Goal: Book appointment/travel/reservation

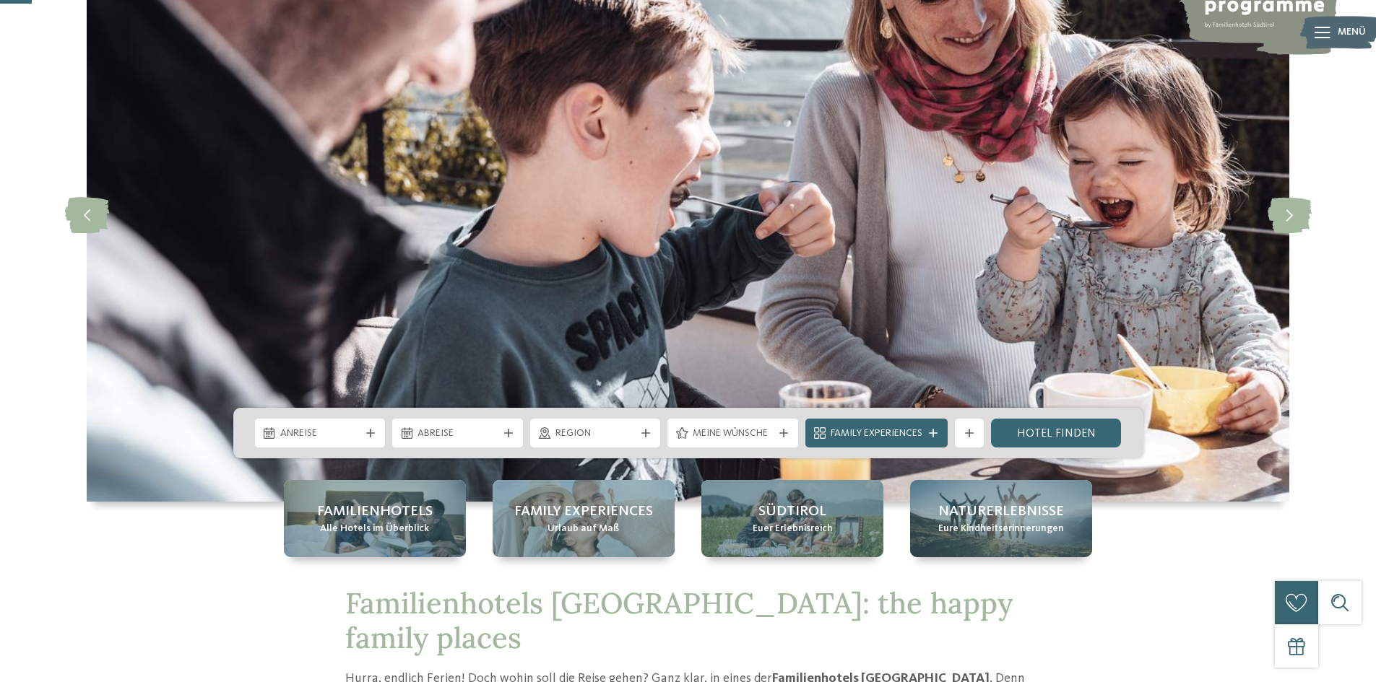
click at [368, 438] on div "Anreise" at bounding box center [320, 433] width 131 height 29
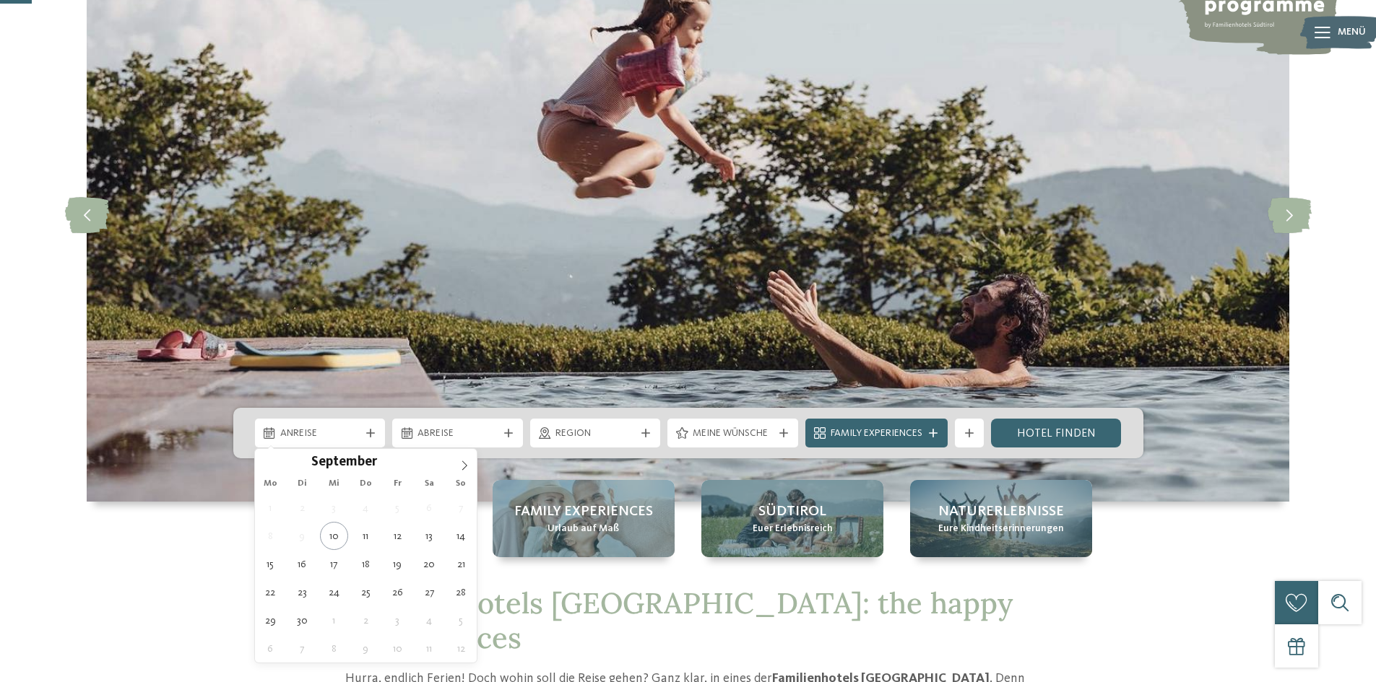
click at [464, 469] on icon at bounding box center [464, 465] width 5 height 9
type div "04.10.2025"
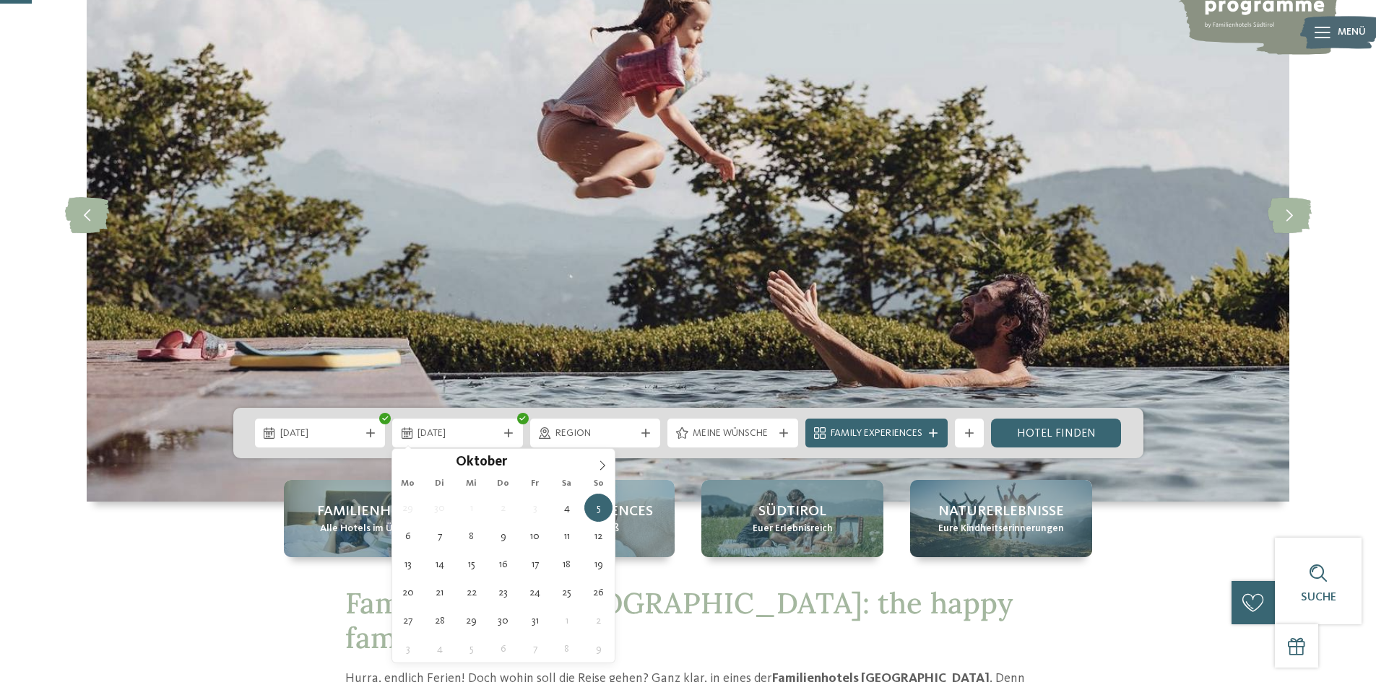
type div "11.10.2025"
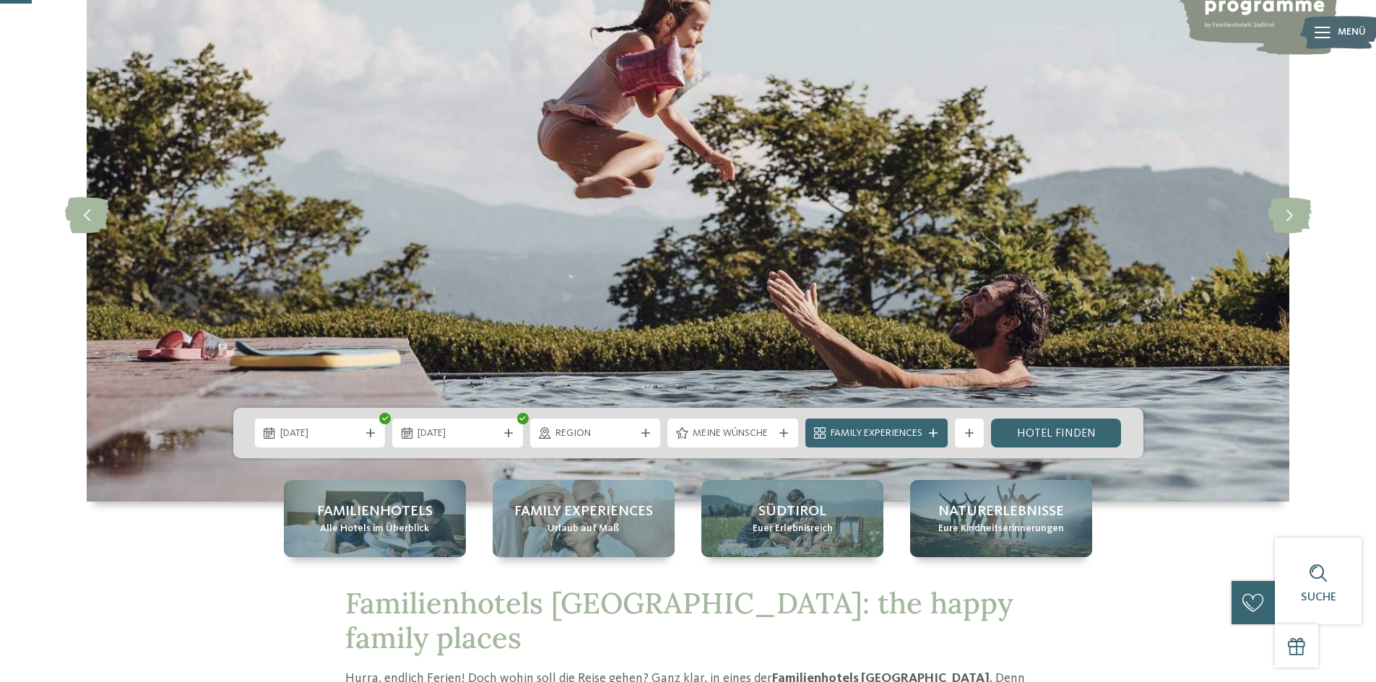
click at [617, 436] on span "Region" at bounding box center [595, 434] width 80 height 14
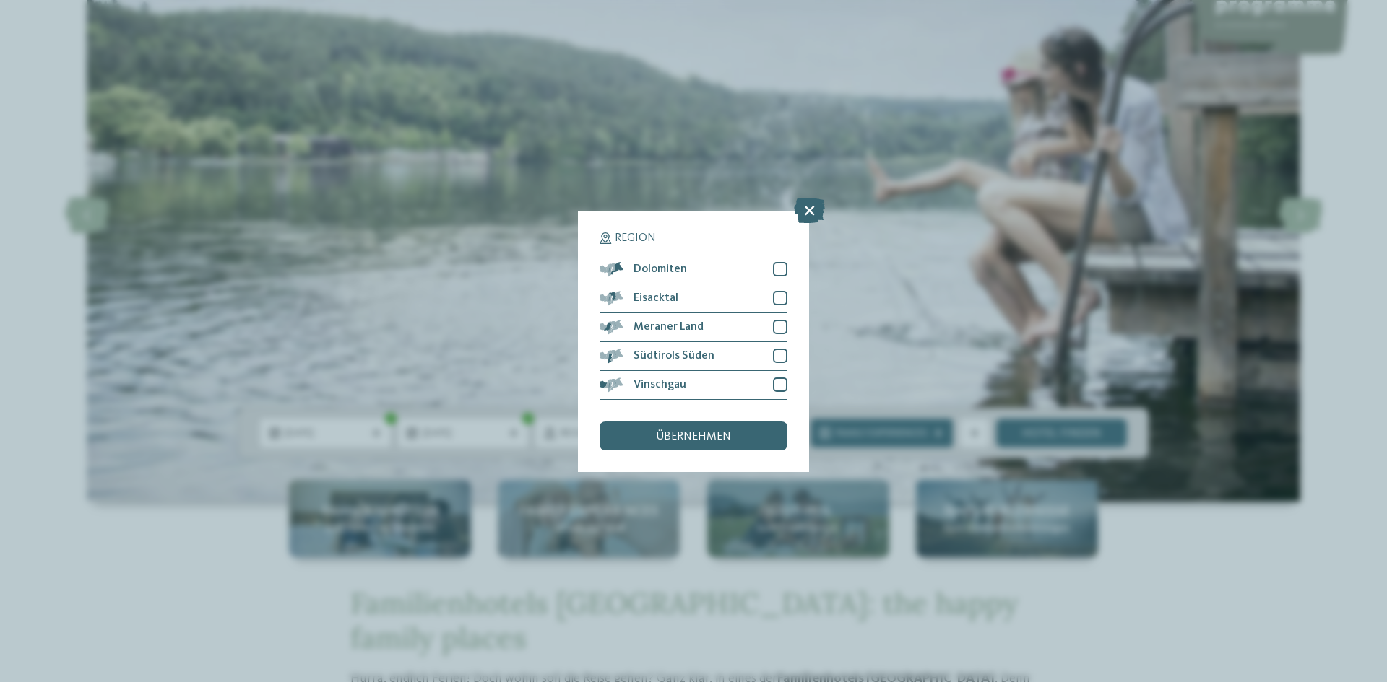
click at [779, 325] on div at bounding box center [780, 327] width 14 height 14
click at [780, 350] on div at bounding box center [780, 356] width 14 height 14
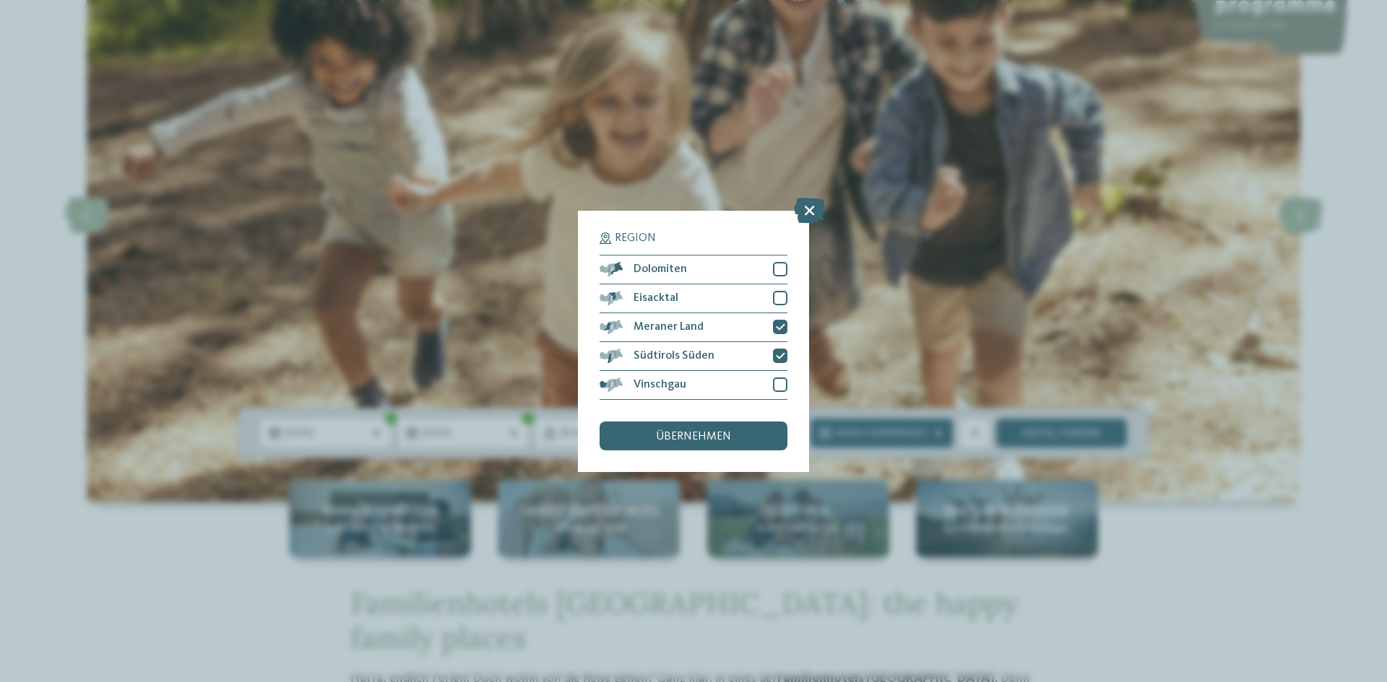
click at [777, 299] on div at bounding box center [780, 298] width 14 height 14
click at [780, 273] on div at bounding box center [780, 269] width 14 height 14
click at [781, 384] on div at bounding box center [780, 385] width 14 height 14
click at [744, 435] on div "übernehmen" at bounding box center [693, 436] width 188 height 29
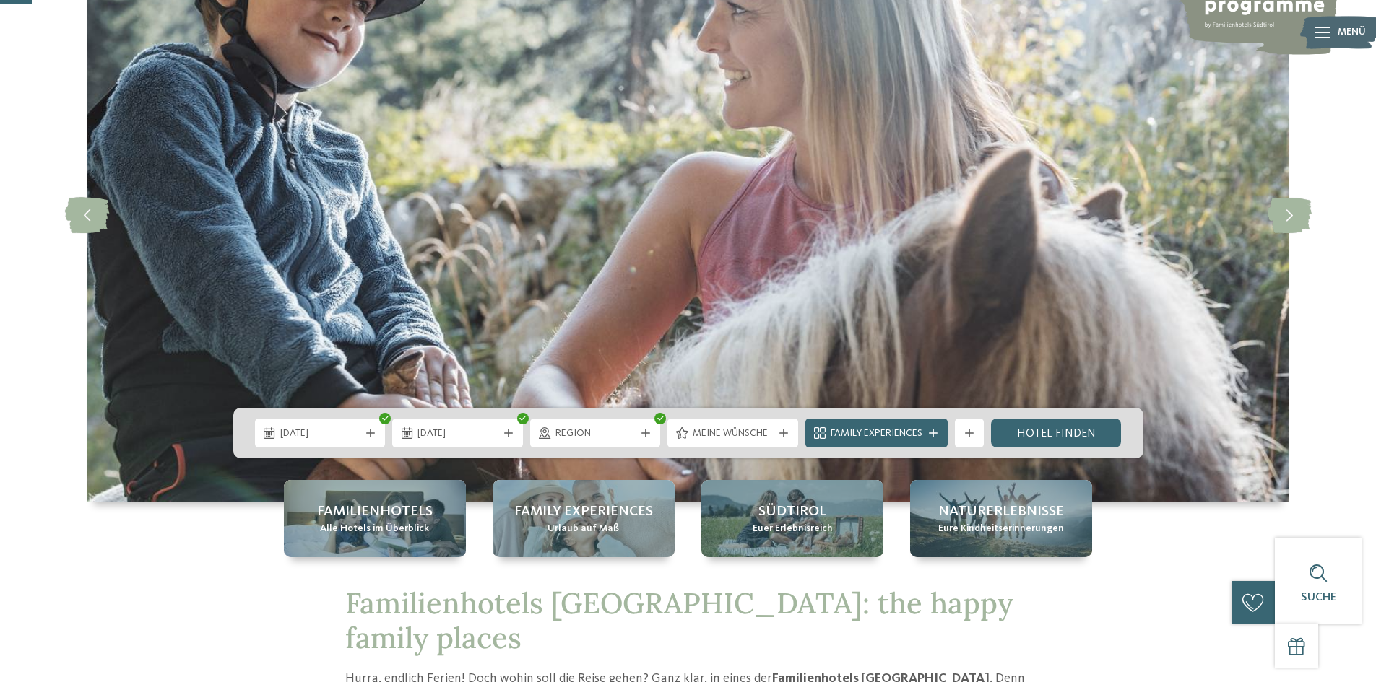
click at [732, 435] on span "Meine Wünsche" at bounding box center [733, 434] width 80 height 14
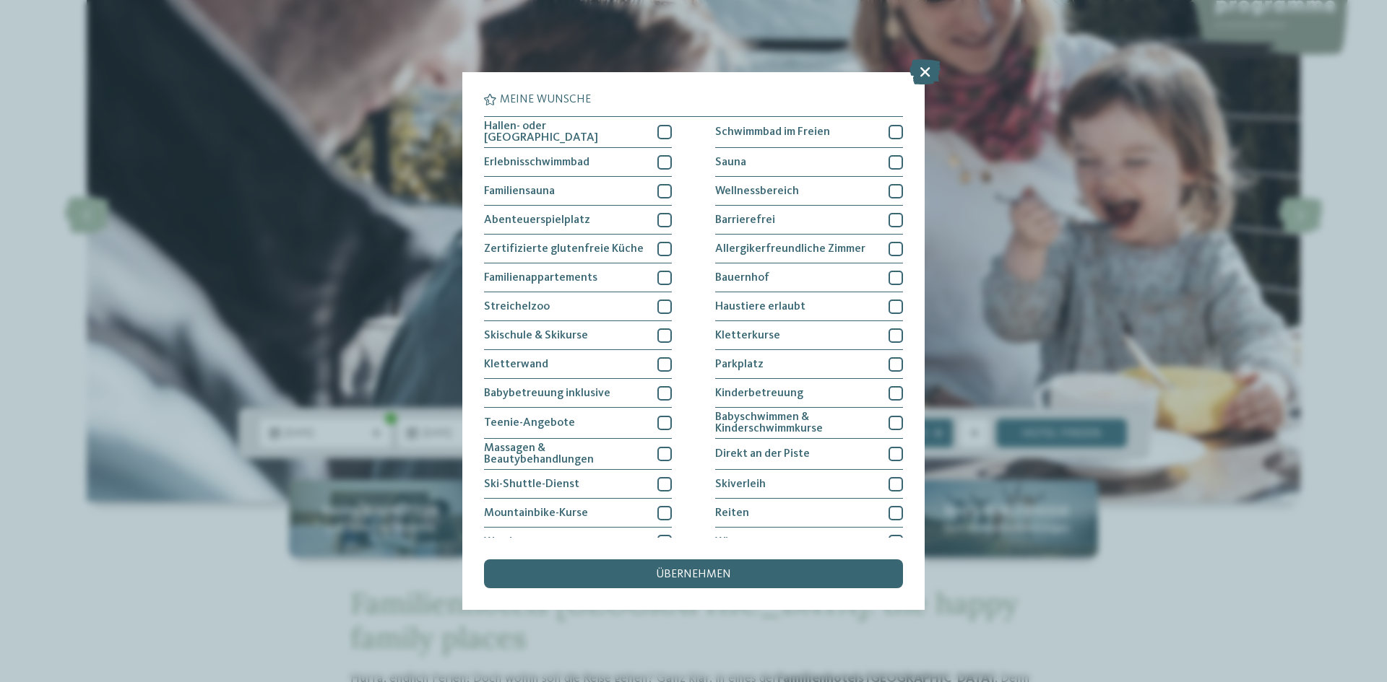
click at [921, 73] on icon at bounding box center [924, 71] width 31 height 25
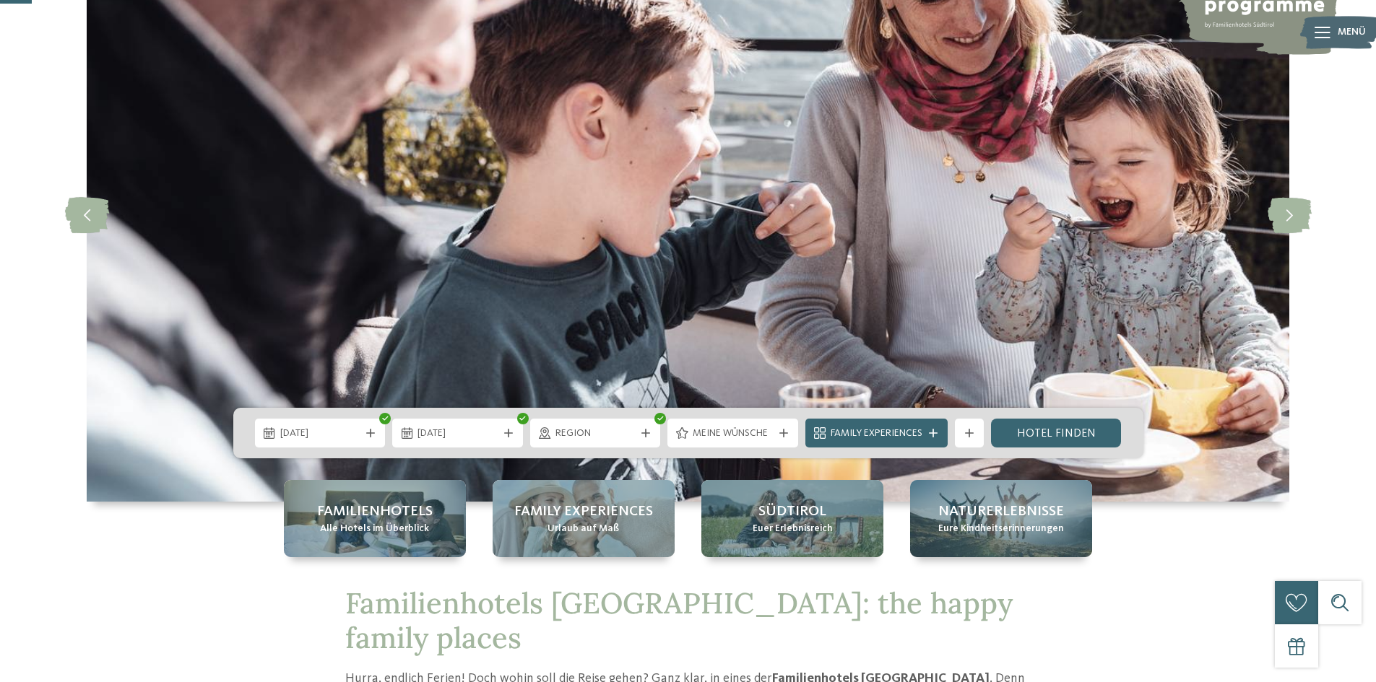
click at [887, 437] on span "Family Experiences" at bounding box center [877, 434] width 92 height 14
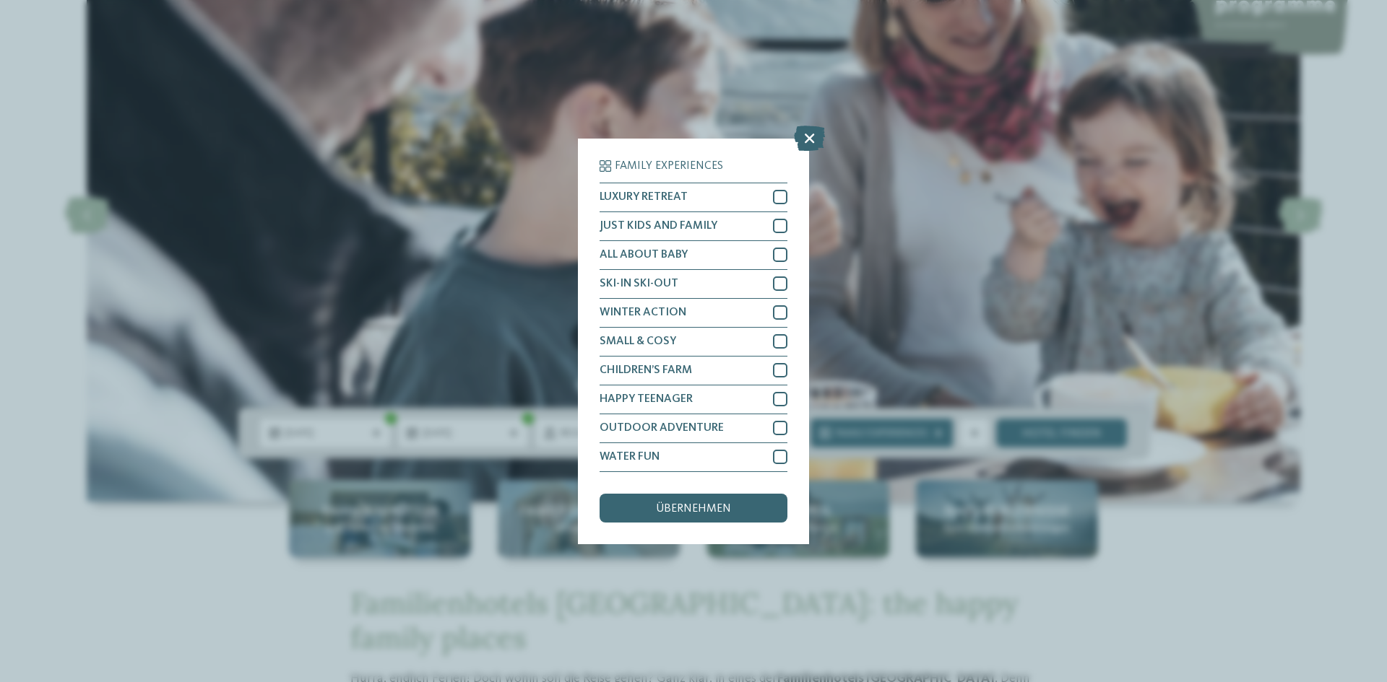
click at [810, 141] on icon at bounding box center [809, 137] width 31 height 25
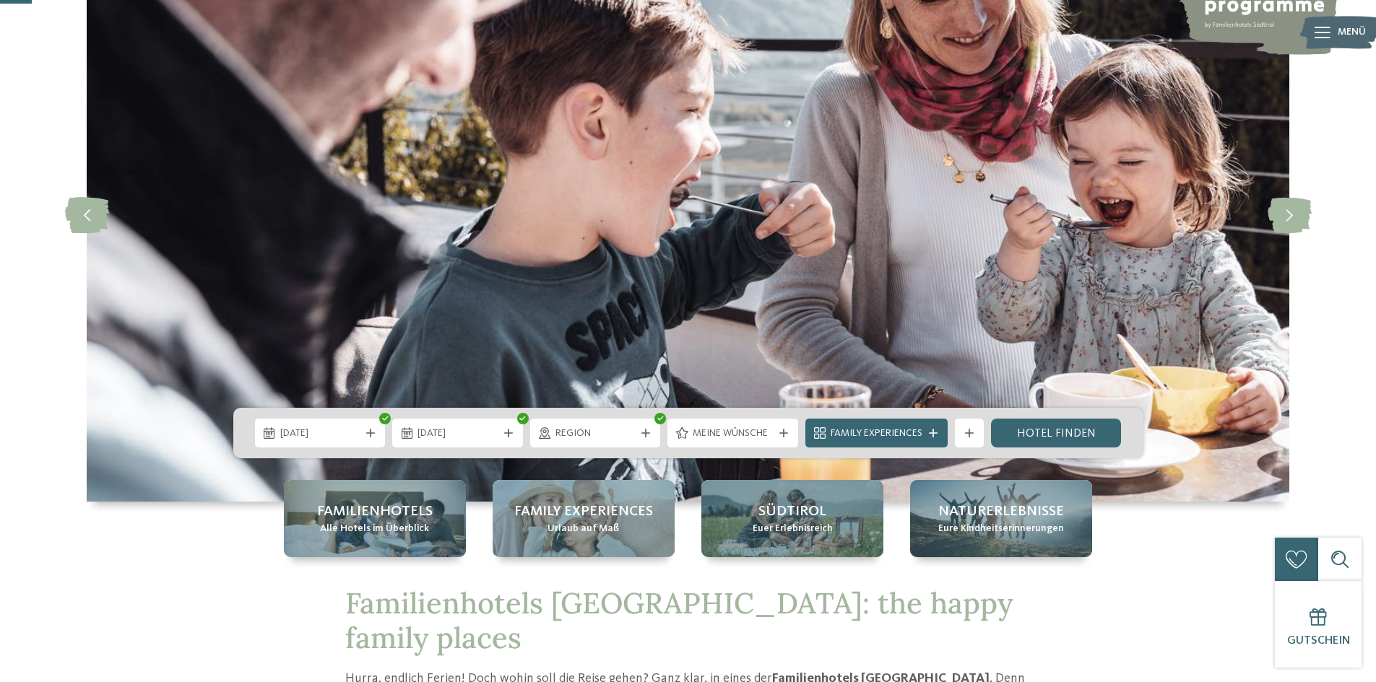
click at [1098, 433] on link "Hotel finden" at bounding box center [1056, 433] width 131 height 29
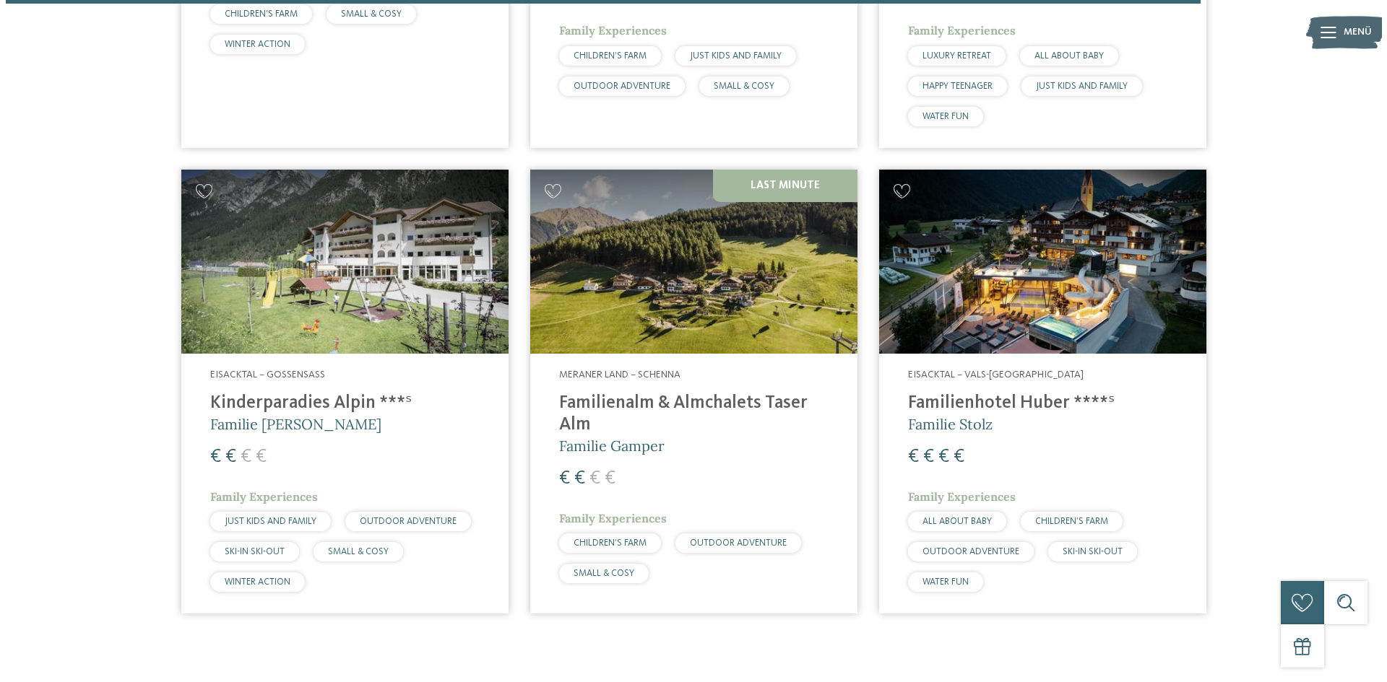
scroll to position [3290, 0]
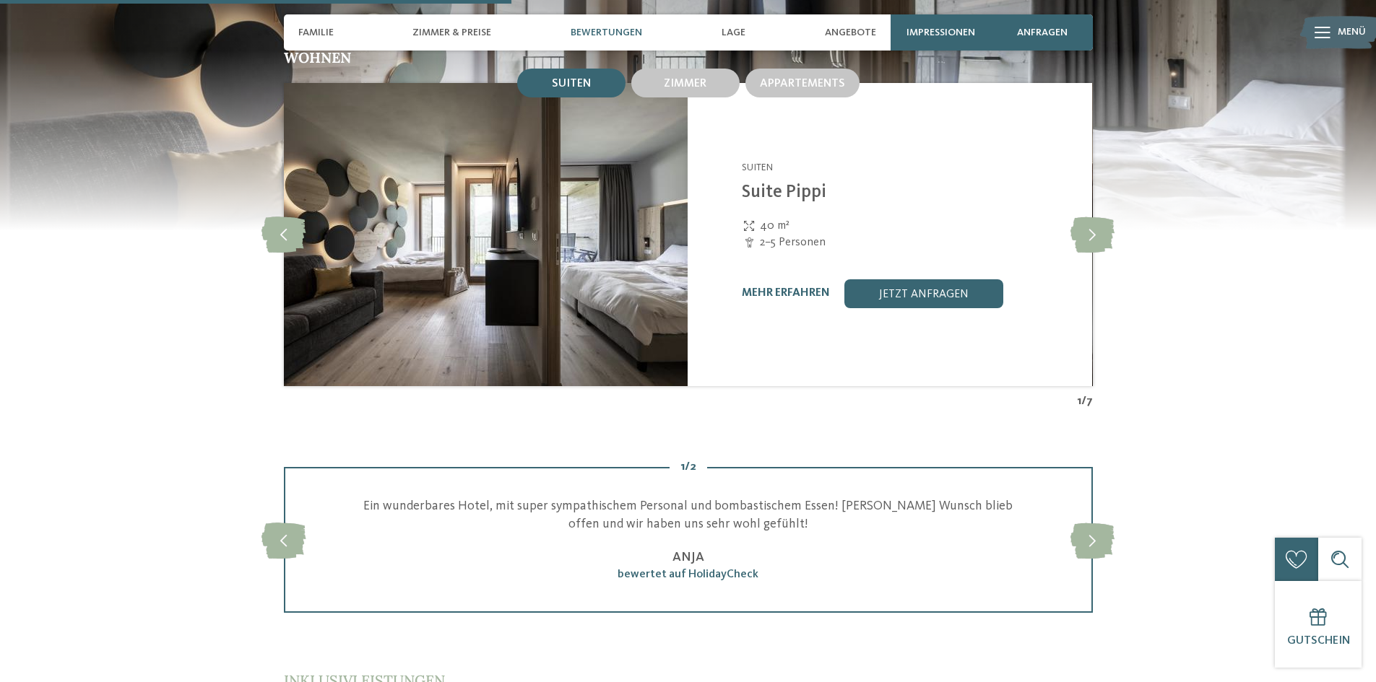
scroll to position [1878, 0]
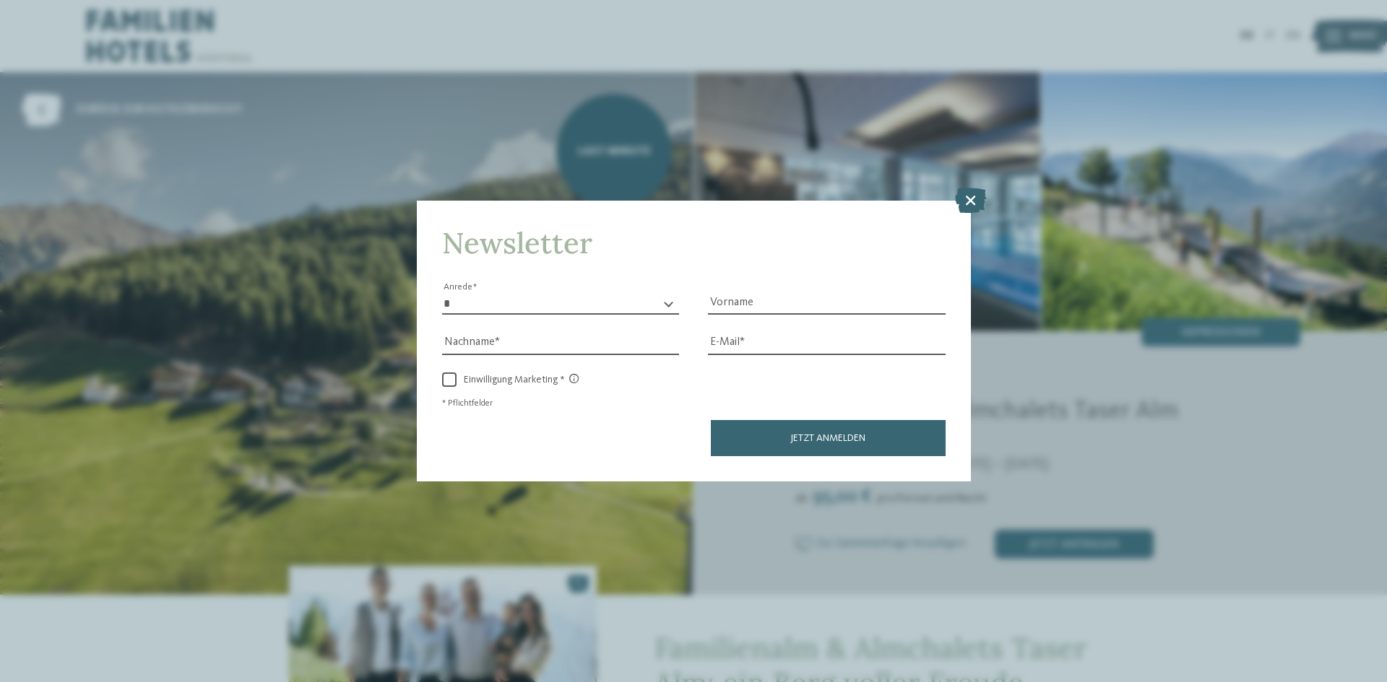
click at [968, 201] on icon at bounding box center [970, 200] width 31 height 25
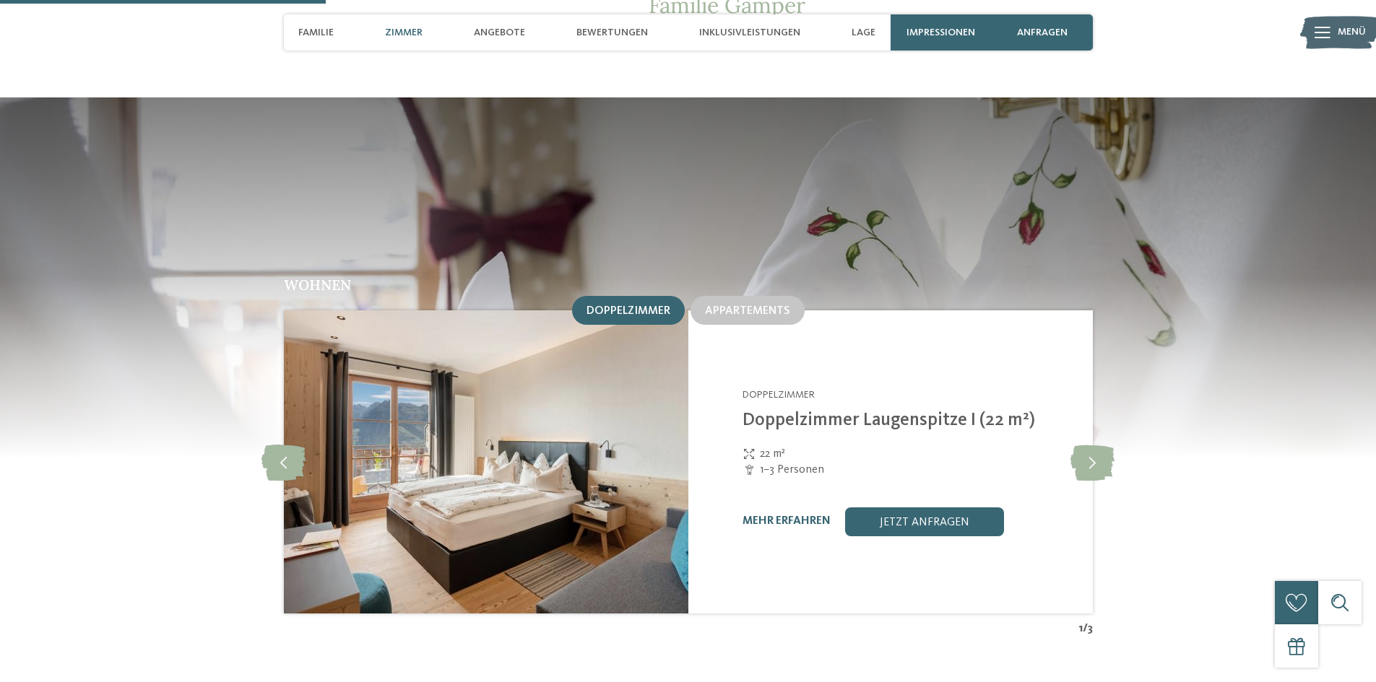
scroll to position [1372, 0]
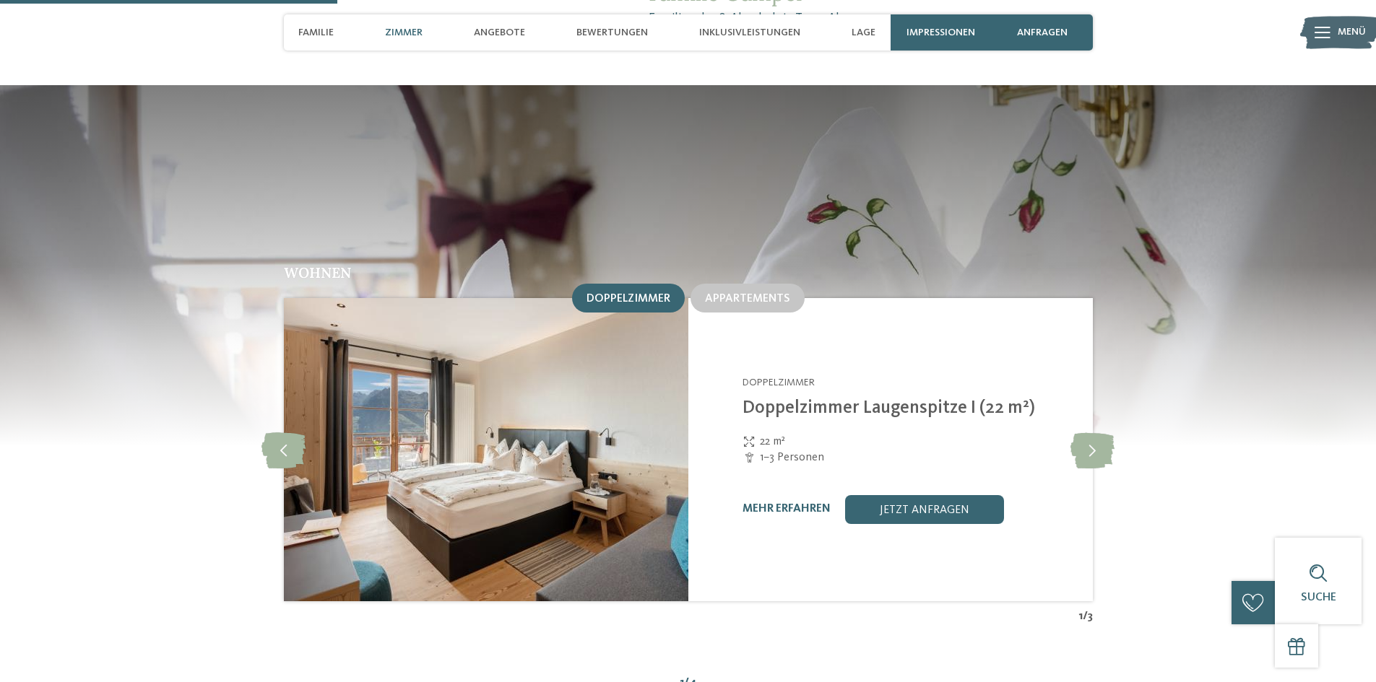
click at [752, 293] on span "Appartements" at bounding box center [747, 299] width 85 height 12
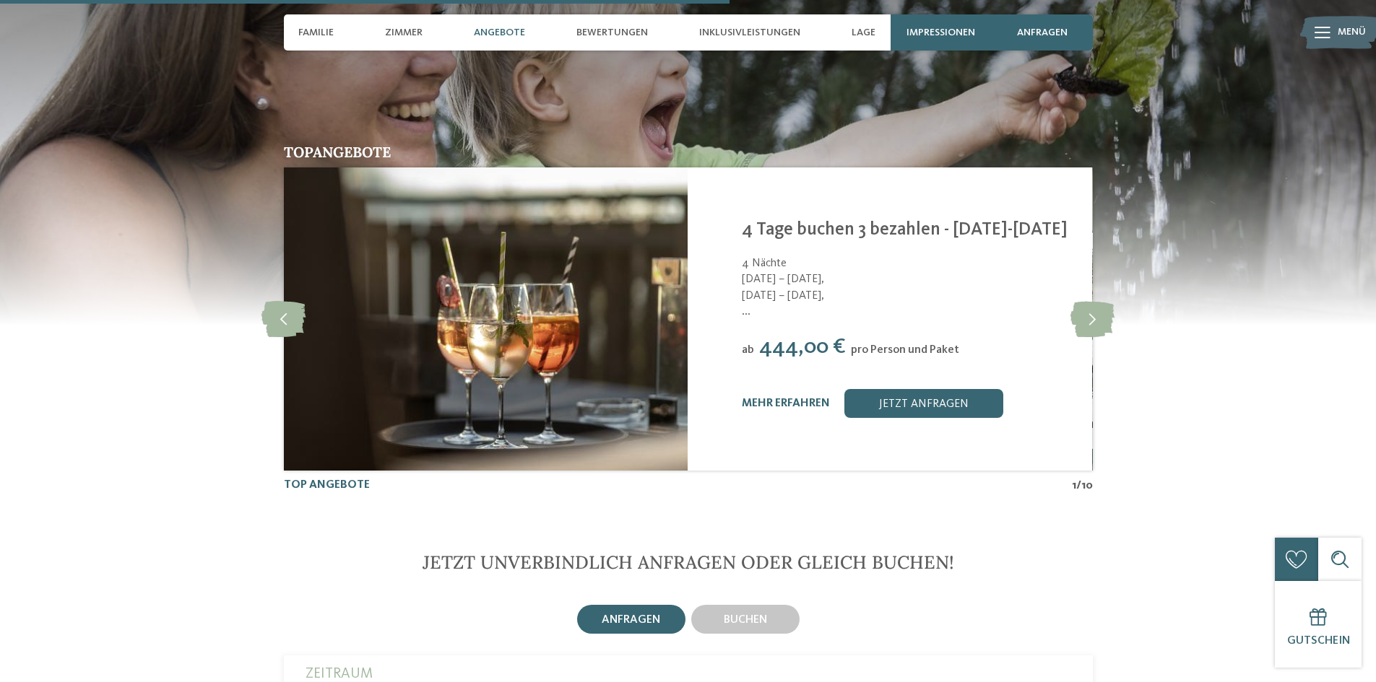
scroll to position [3033, 0]
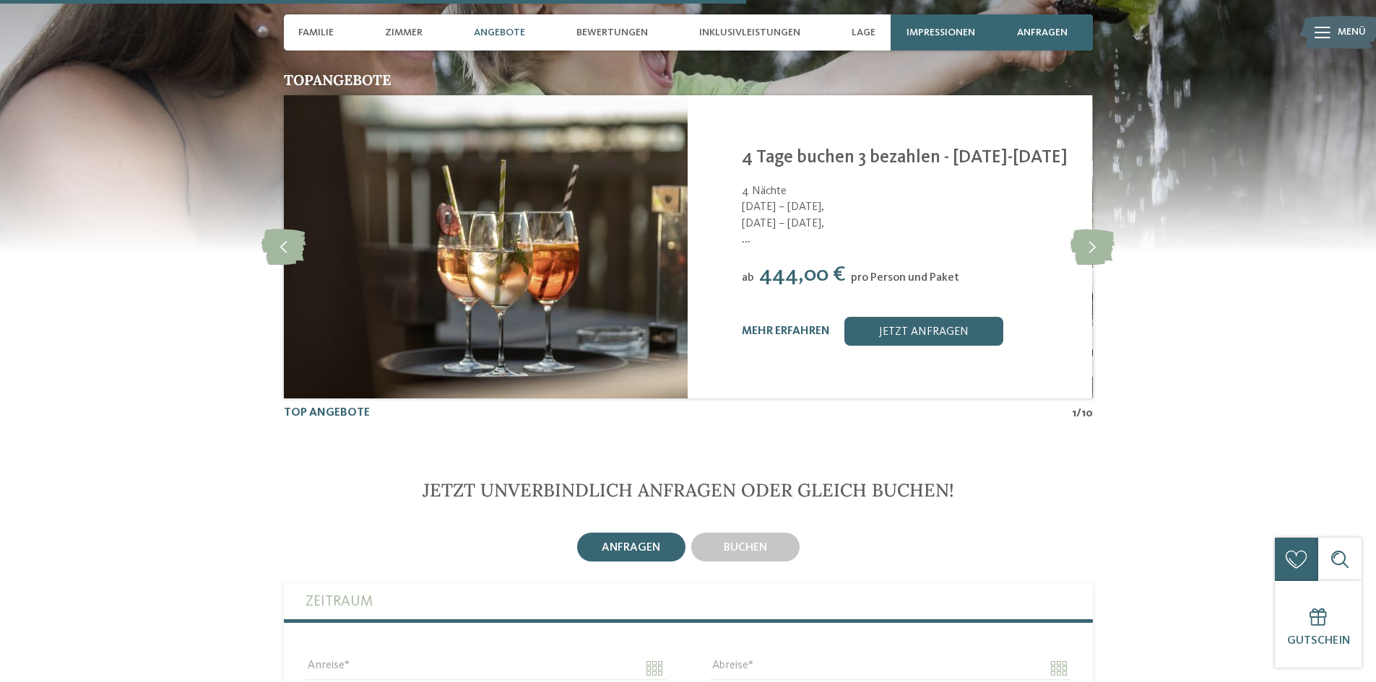
click at [1097, 229] on icon at bounding box center [1092, 247] width 44 height 36
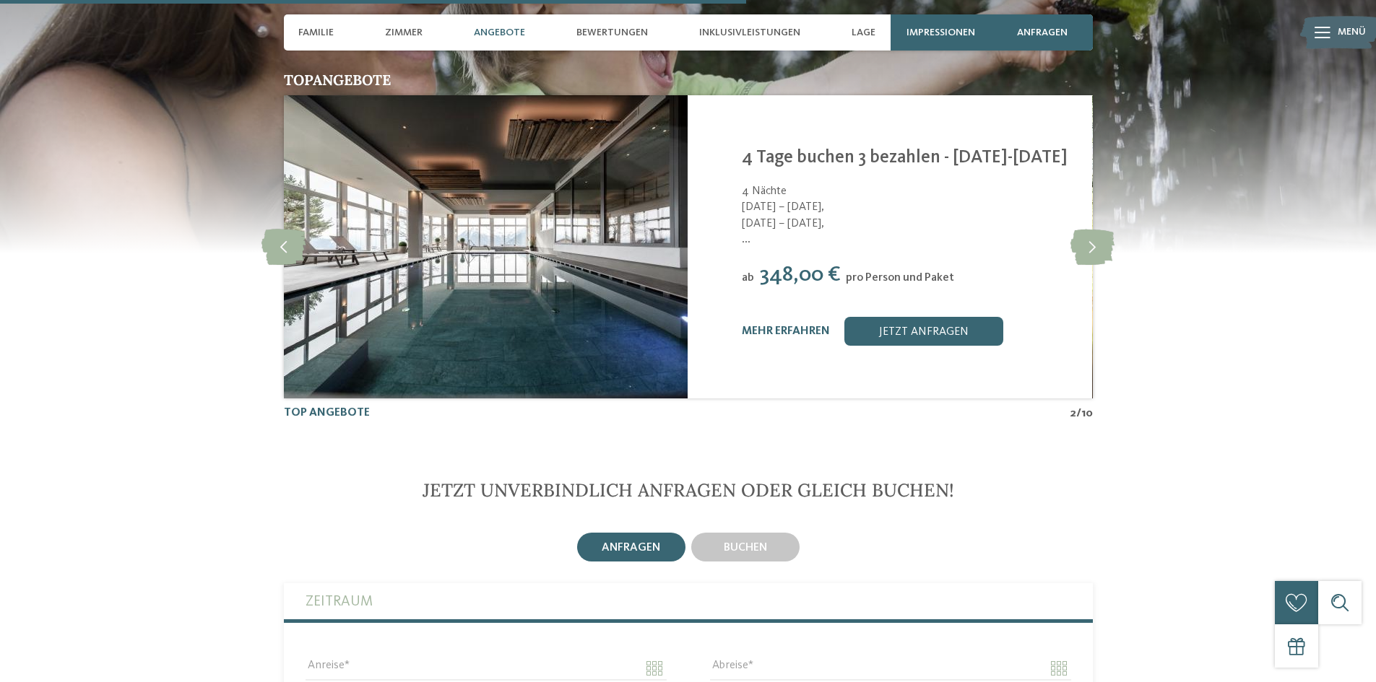
click at [1097, 229] on icon at bounding box center [1092, 247] width 44 height 36
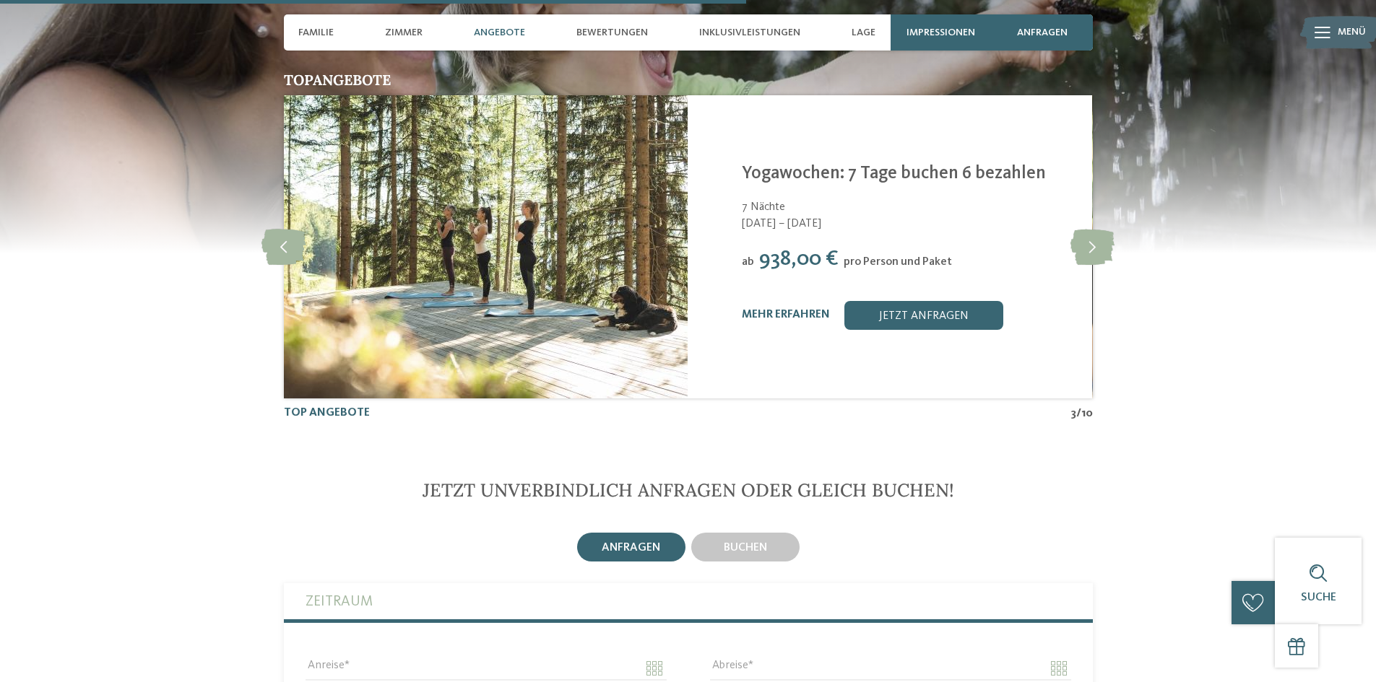
click at [1108, 229] on icon at bounding box center [1092, 247] width 44 height 36
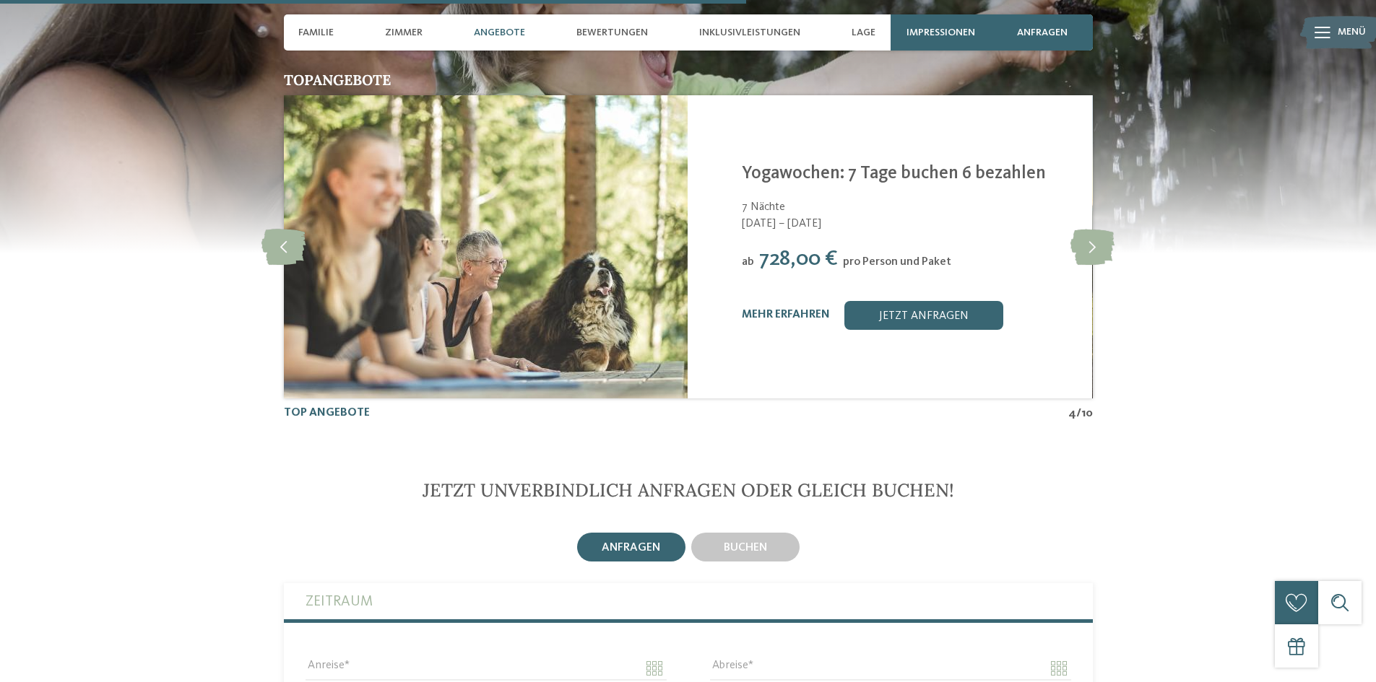
click at [1108, 229] on icon at bounding box center [1092, 247] width 44 height 36
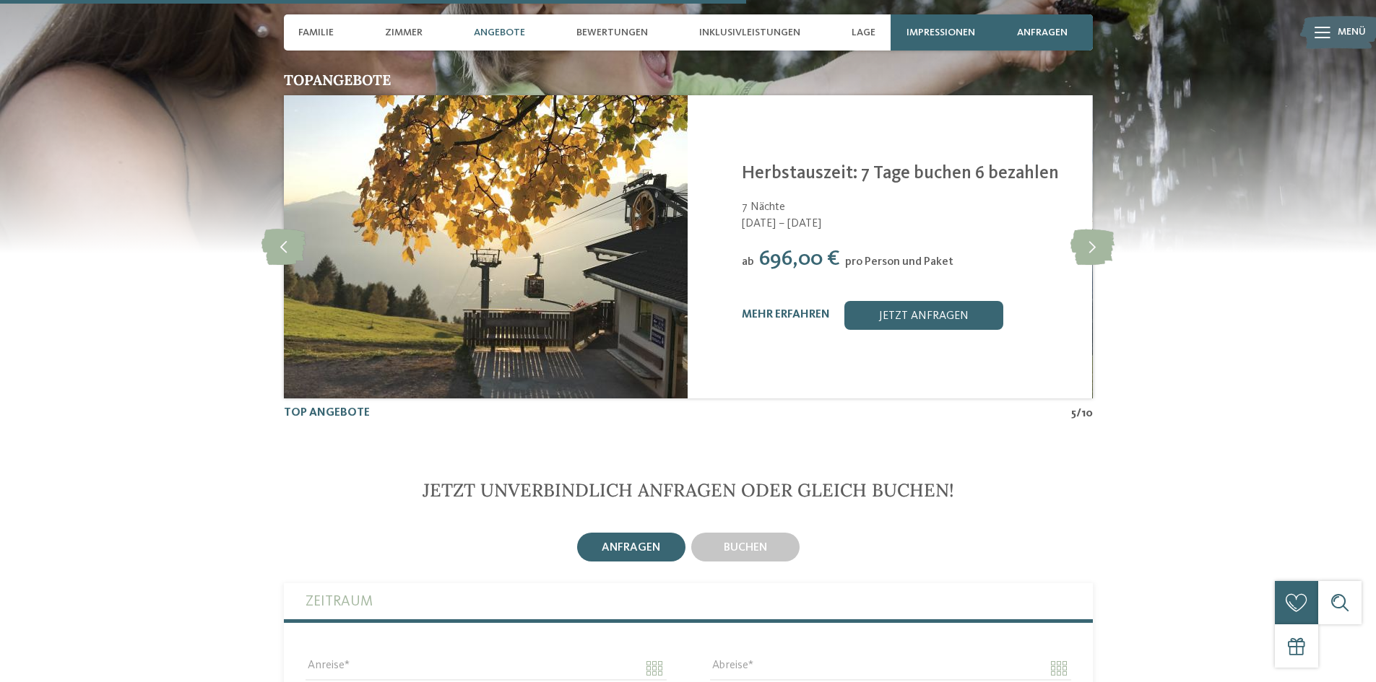
click at [1101, 229] on icon at bounding box center [1092, 247] width 44 height 36
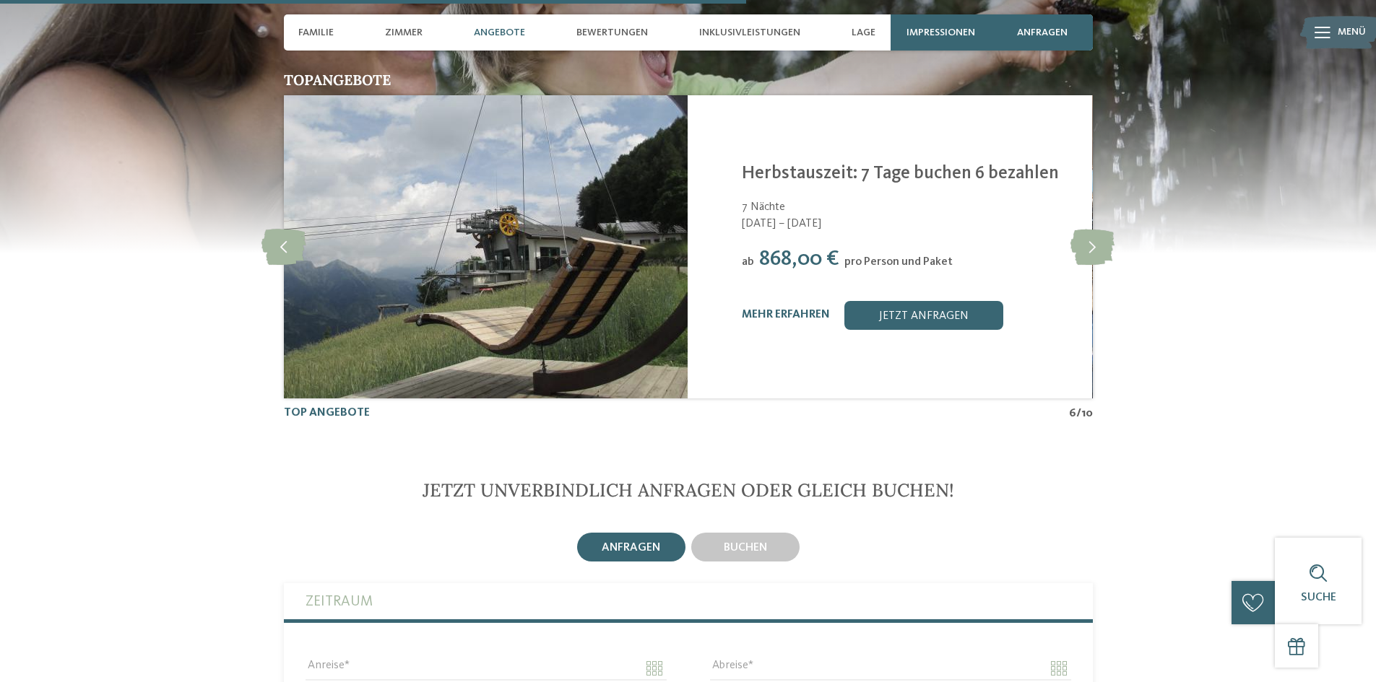
click at [1101, 229] on icon at bounding box center [1092, 247] width 44 height 36
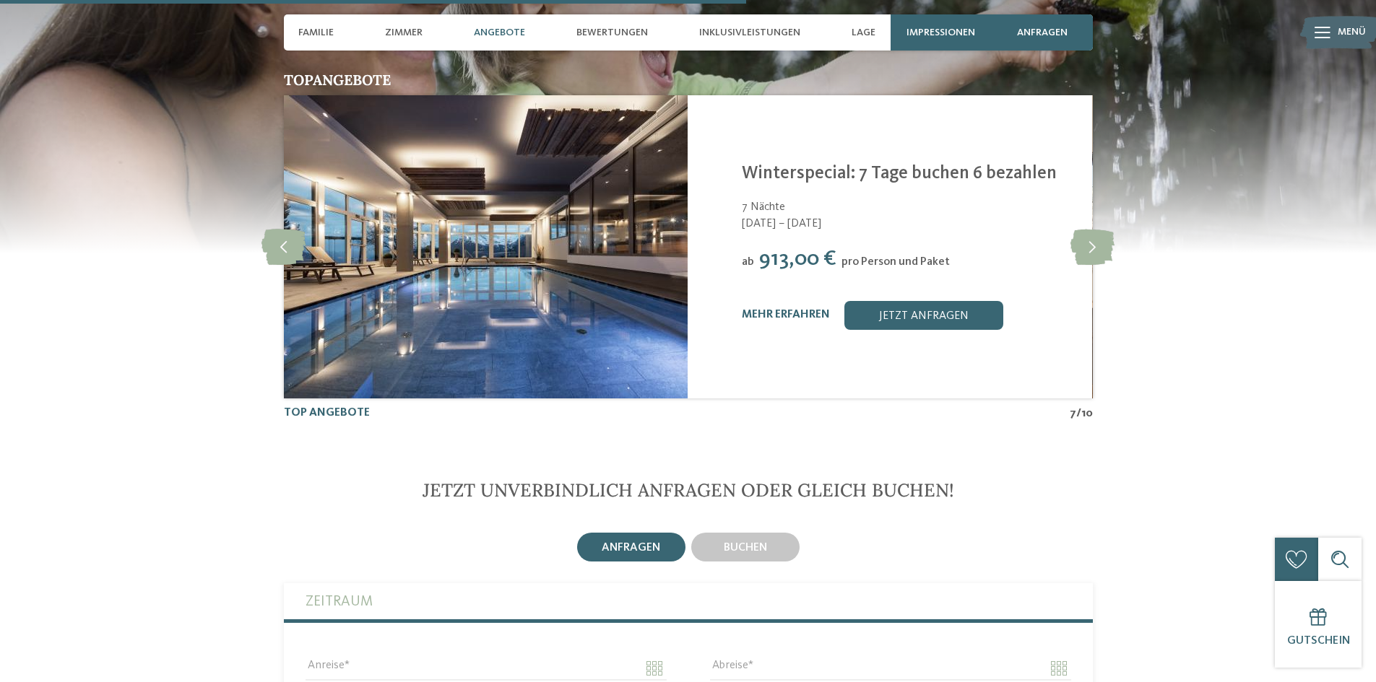
click at [1101, 229] on icon at bounding box center [1092, 247] width 44 height 36
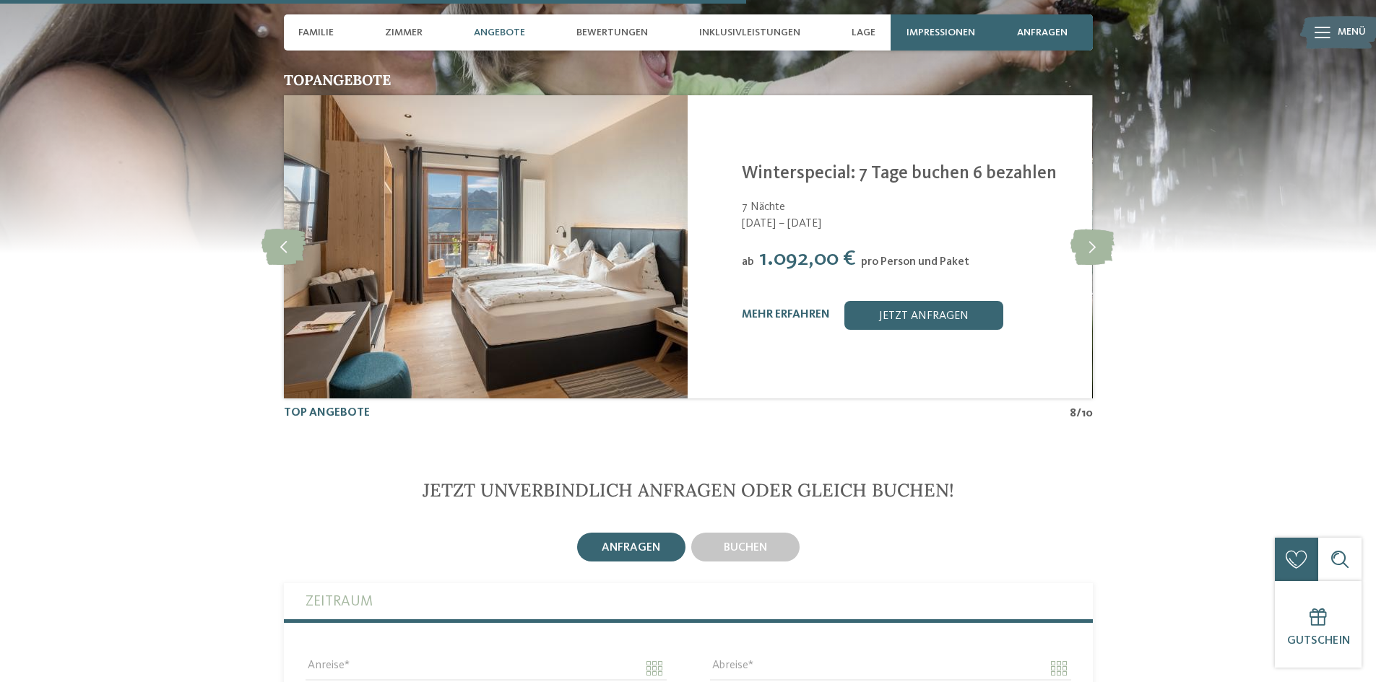
click at [1101, 229] on icon at bounding box center [1092, 247] width 44 height 36
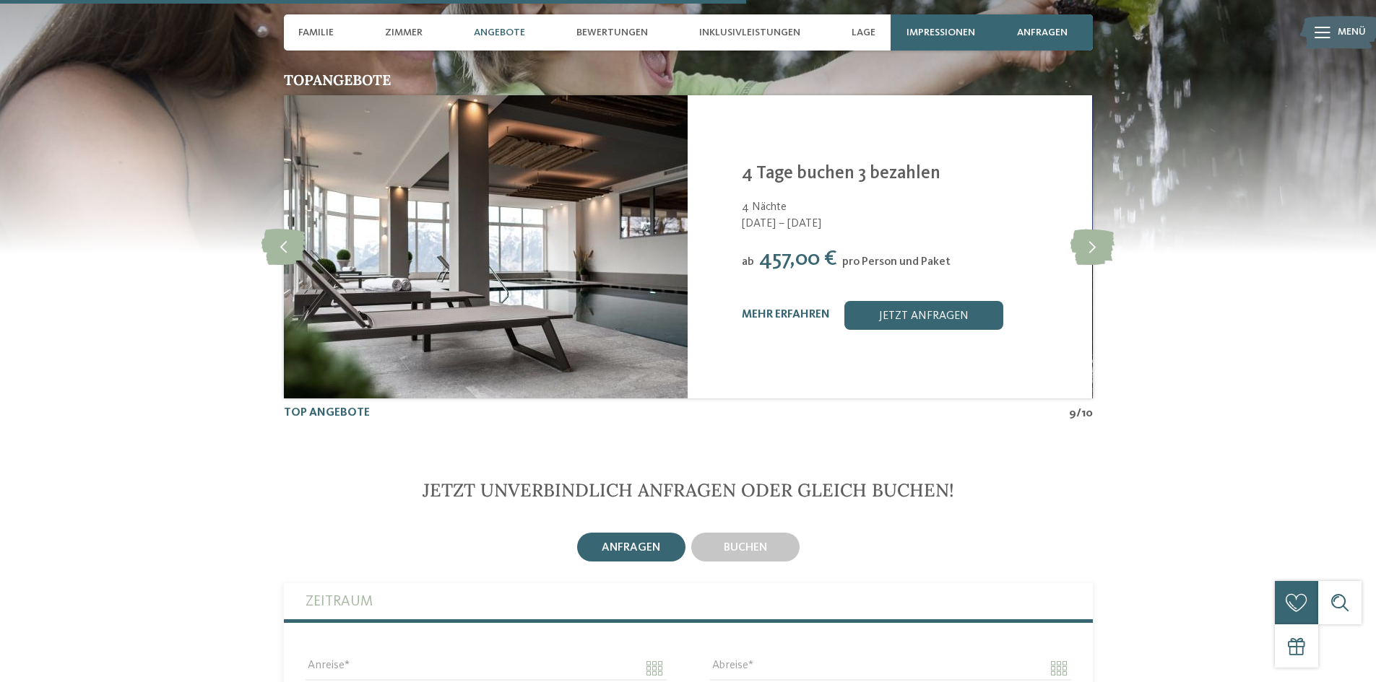
click at [1101, 229] on icon at bounding box center [1092, 247] width 44 height 36
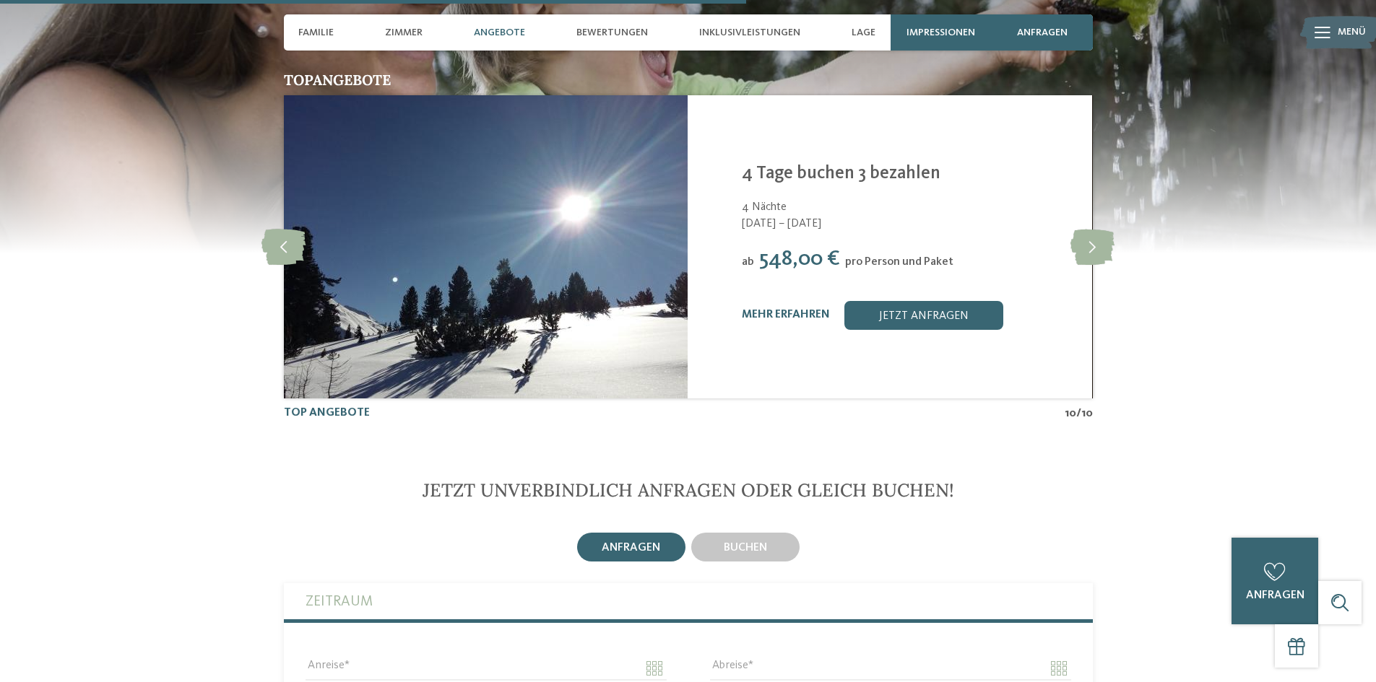
click at [1101, 229] on icon at bounding box center [1092, 247] width 44 height 36
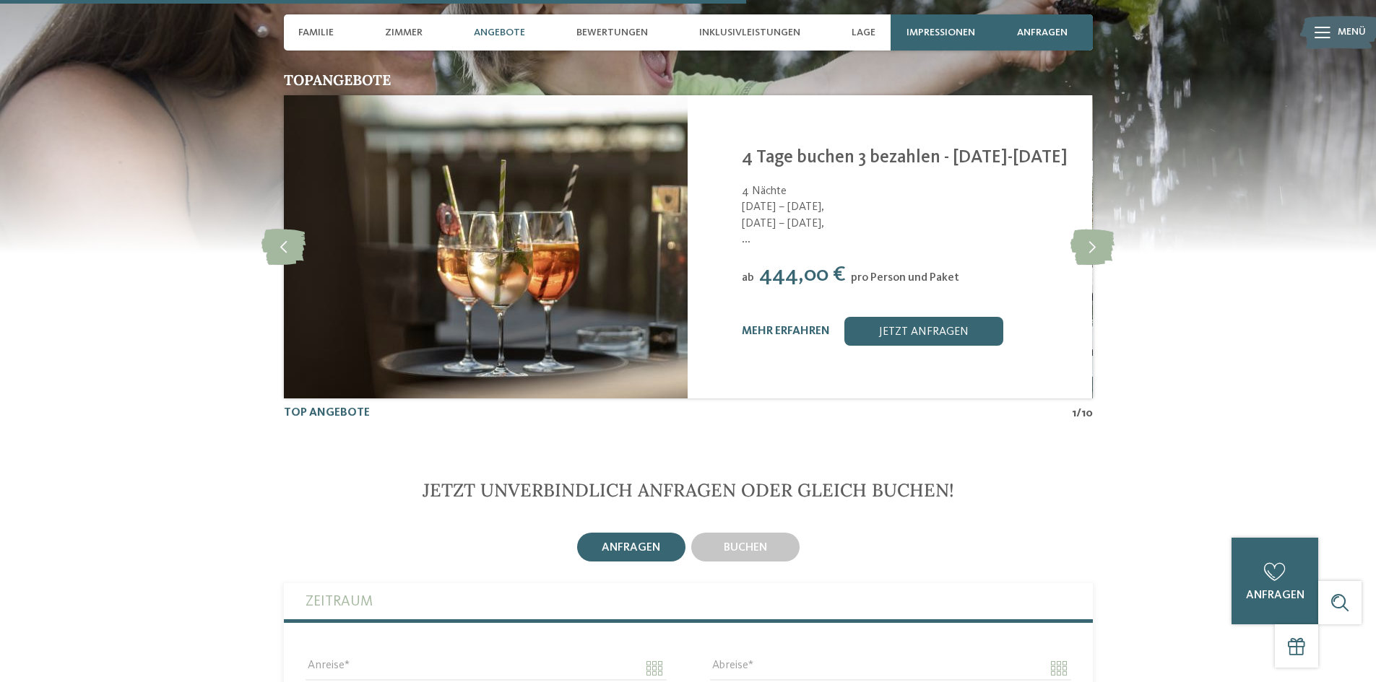
click at [1101, 229] on icon at bounding box center [1092, 247] width 44 height 36
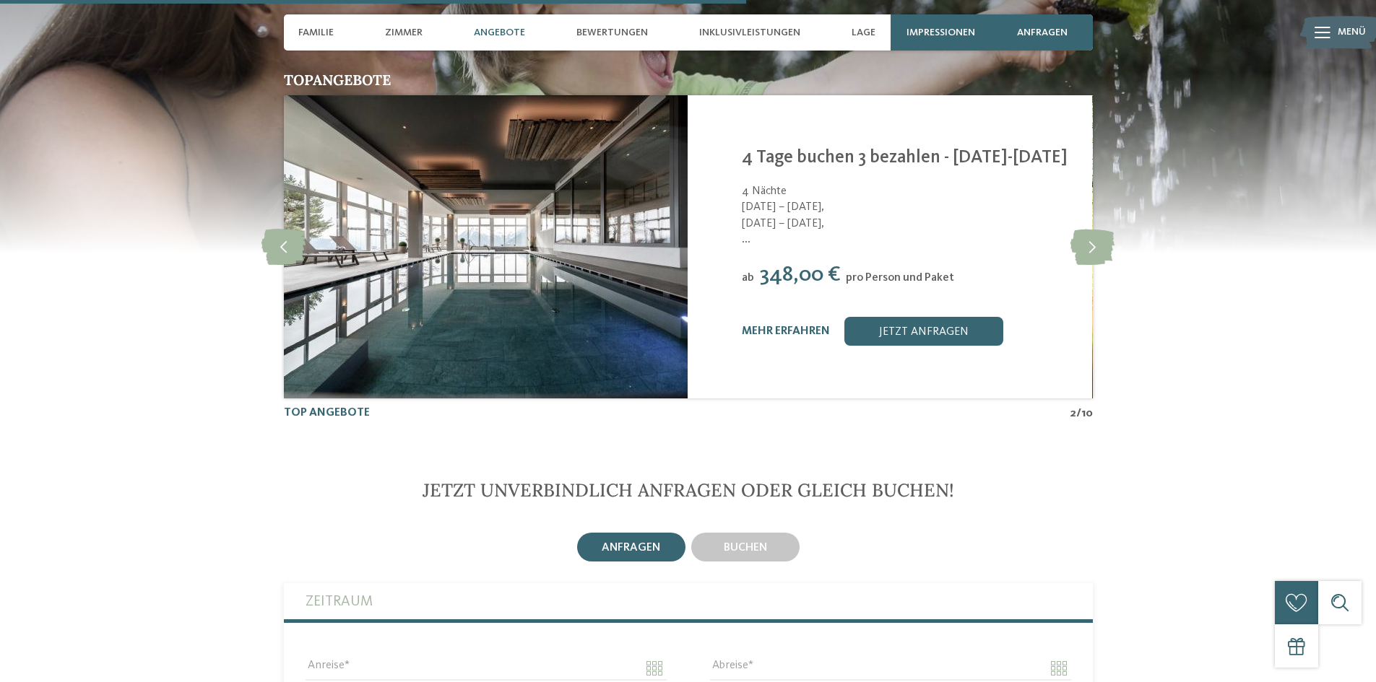
click at [740, 34] on span "Inklusivleistungen" at bounding box center [749, 33] width 101 height 12
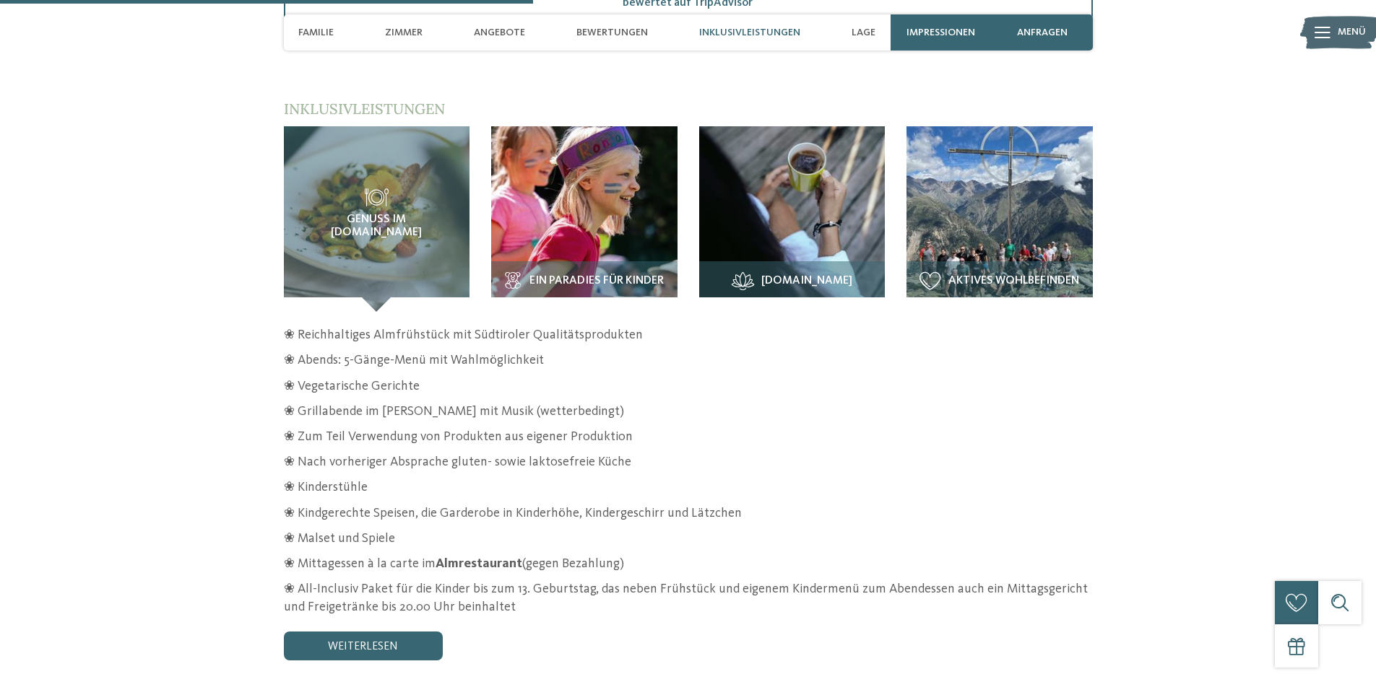
scroll to position [2164, 0]
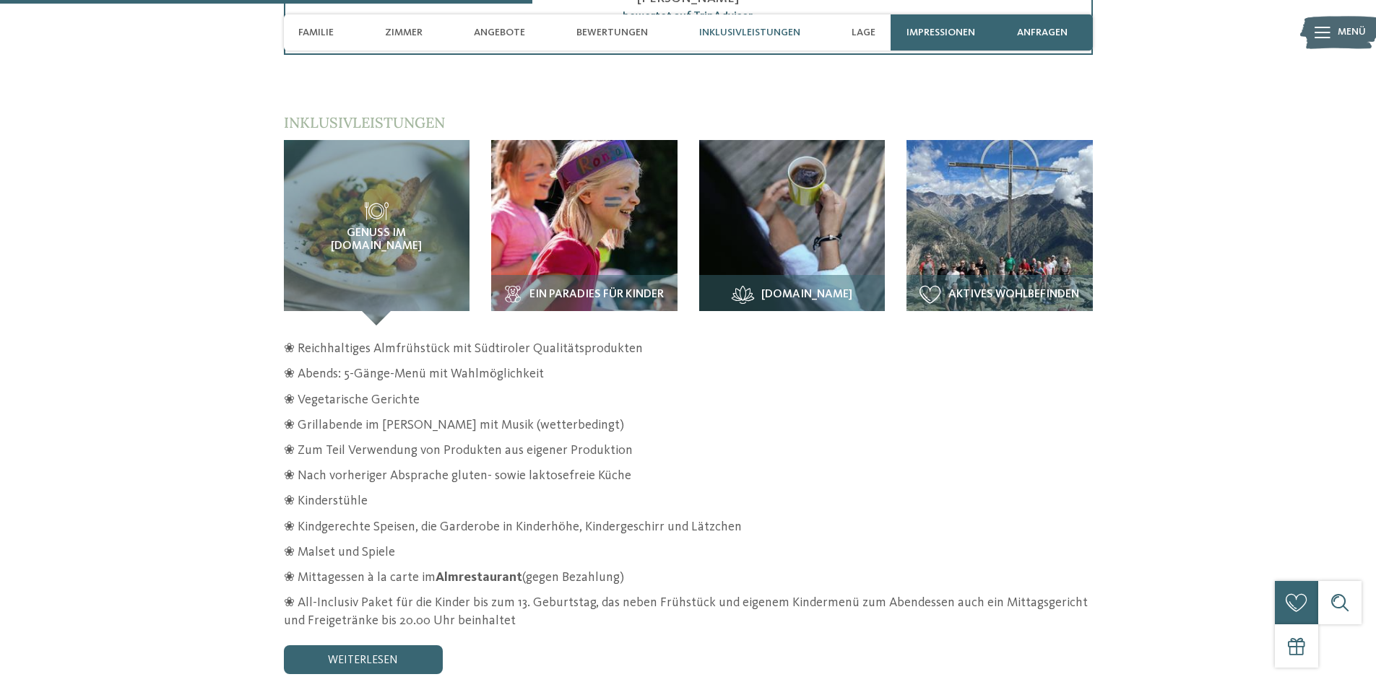
click at [555, 275] on div "Ein Paradies für Kinder" at bounding box center [584, 300] width 186 height 51
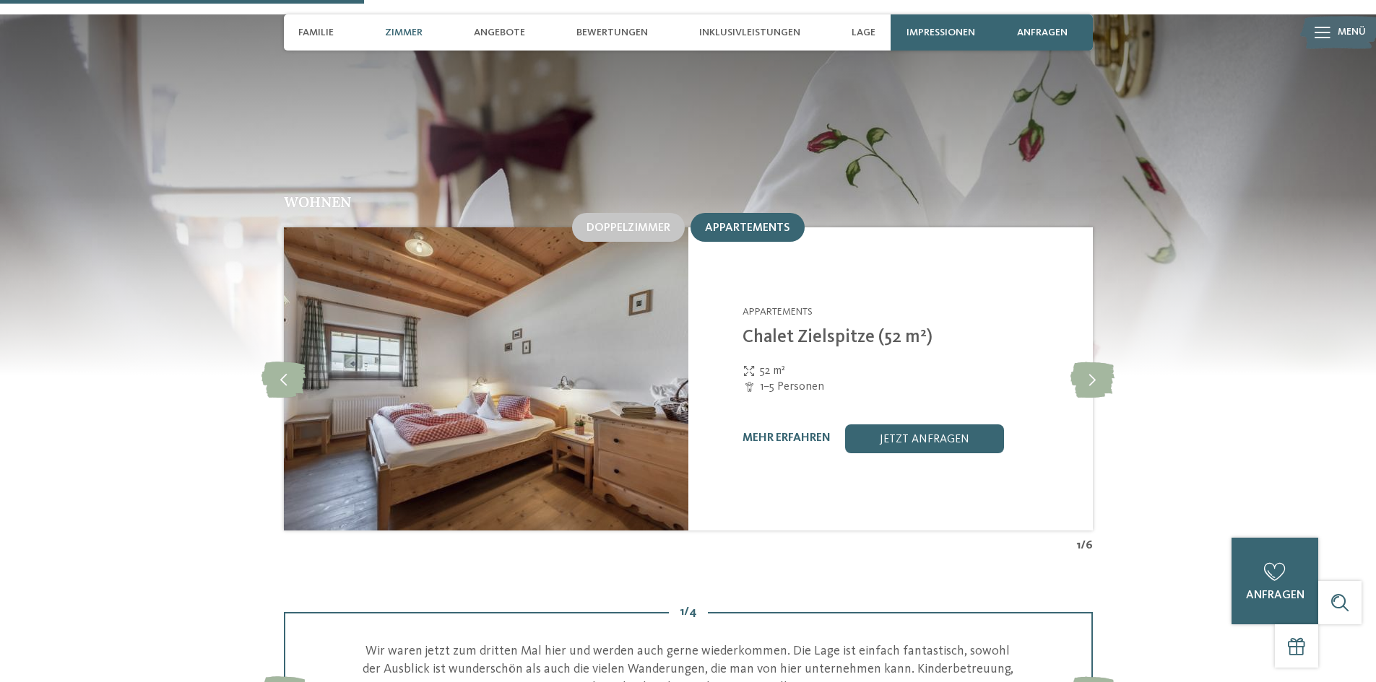
scroll to position [1442, 0]
click at [908, 425] on link "jetzt anfragen" at bounding box center [924, 439] width 159 height 29
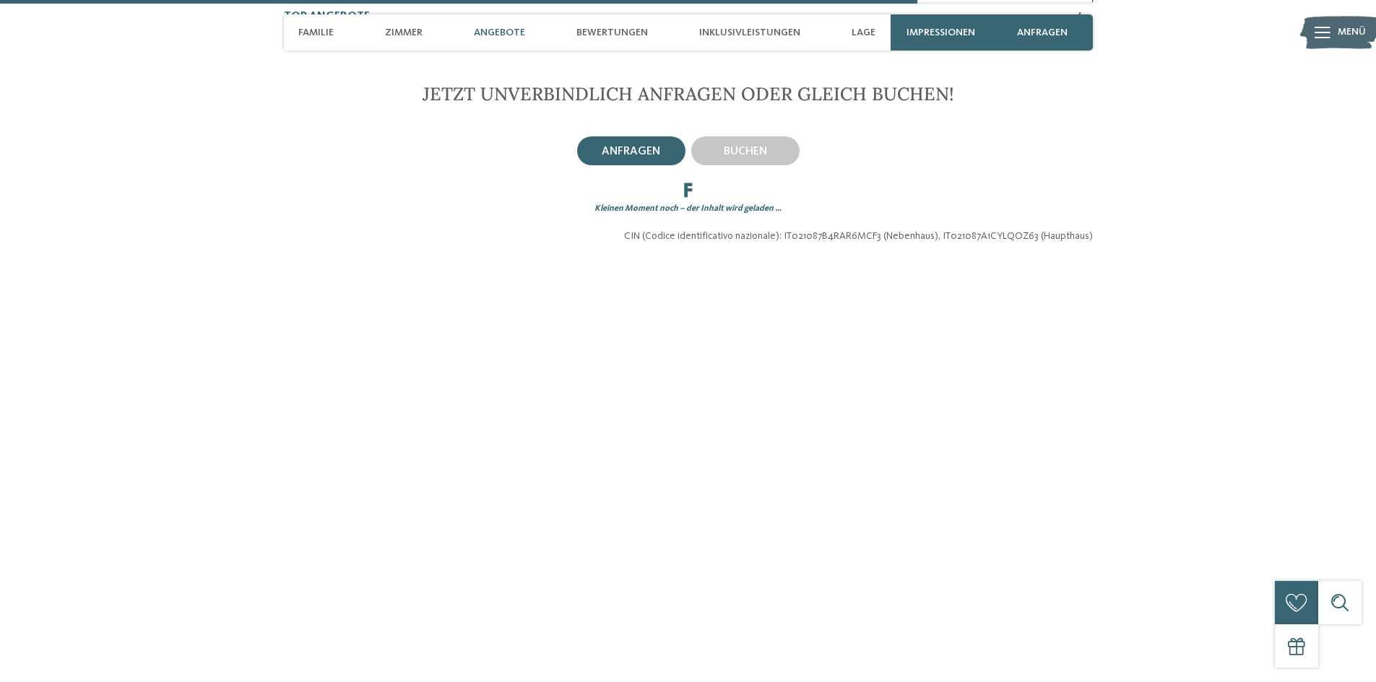
scroll to position [3357, 0]
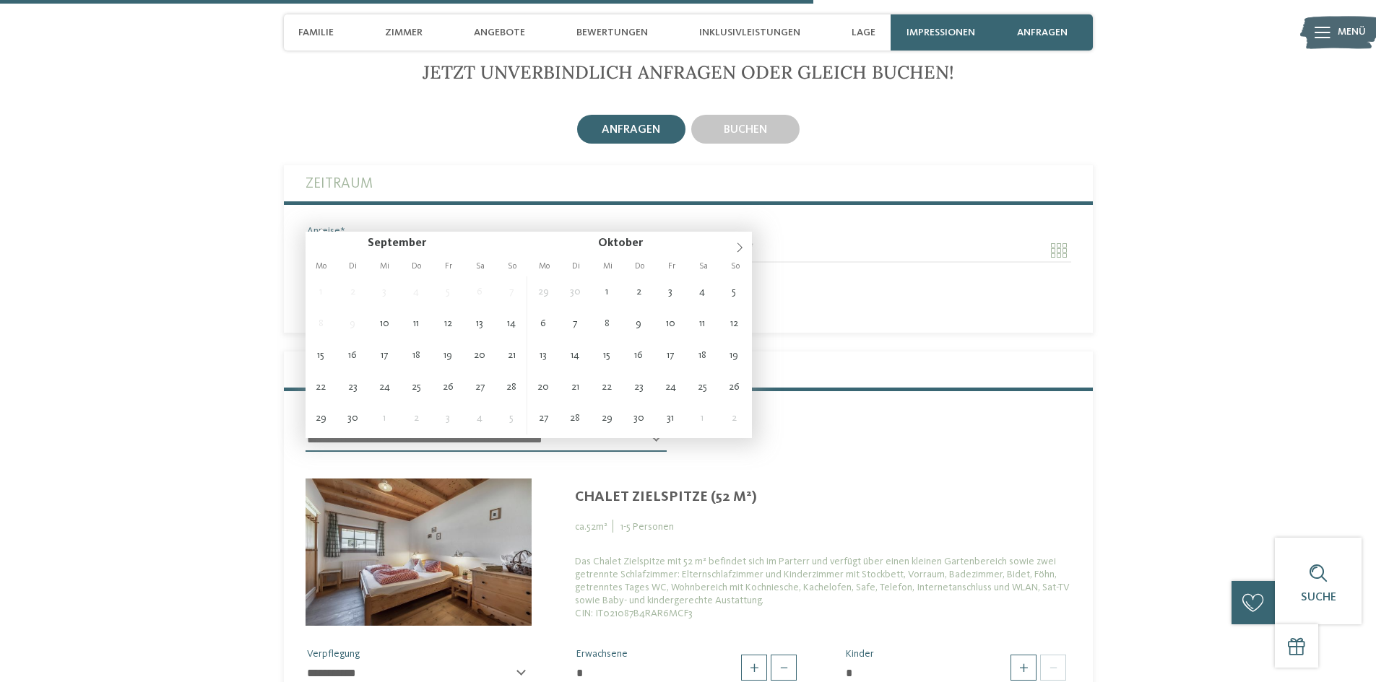
click at [428, 238] on input "Anreise" at bounding box center [485, 250] width 361 height 25
type input "**********"
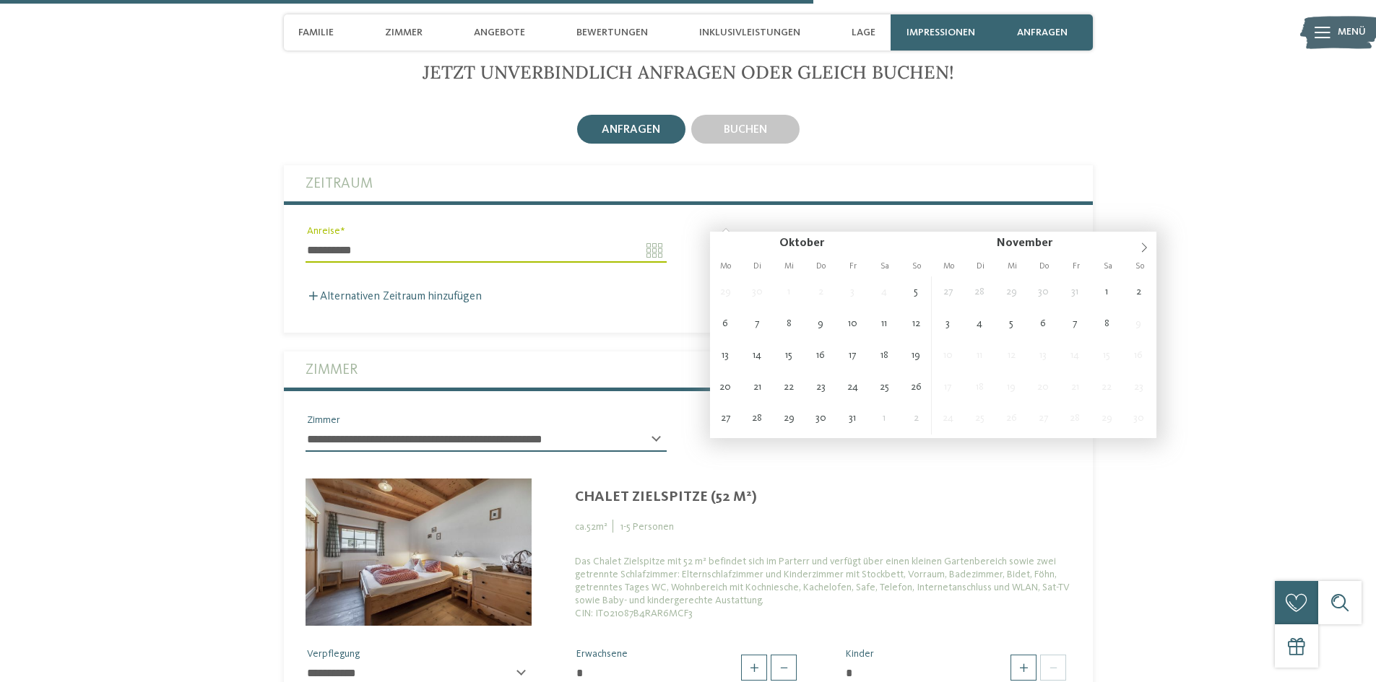
type input "**********"
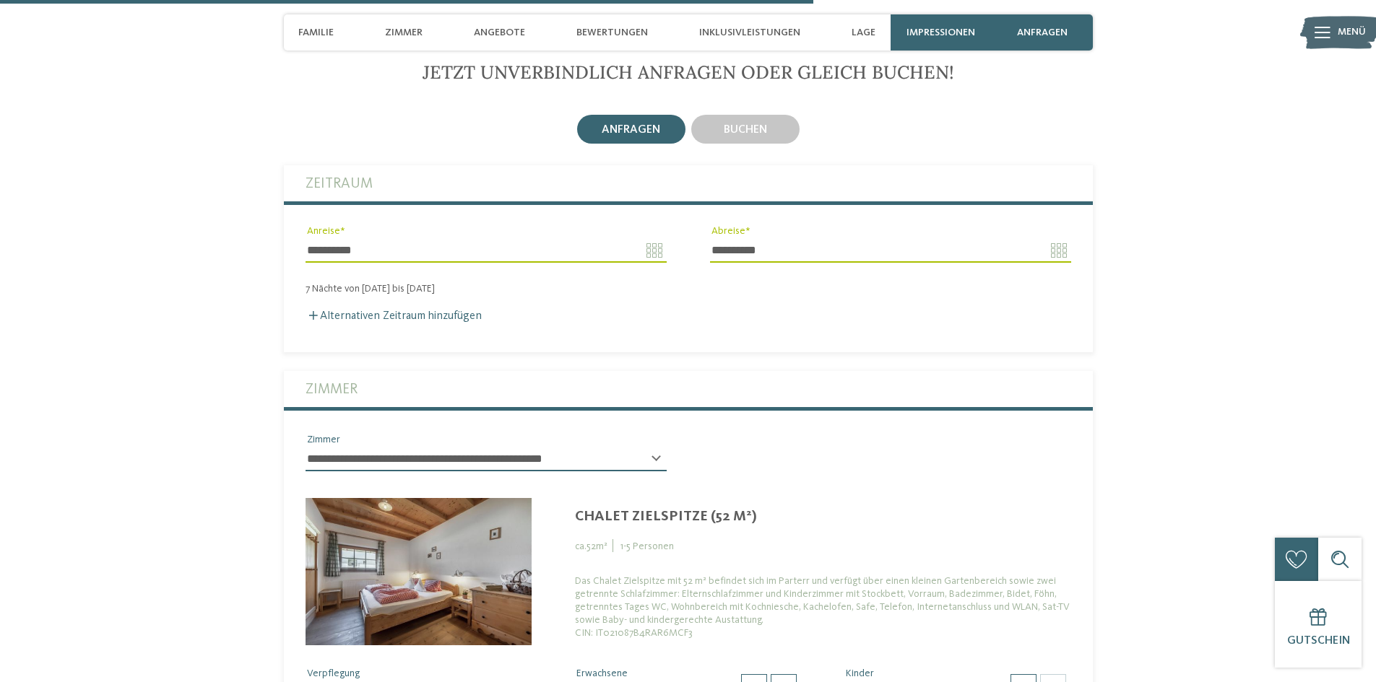
click at [343, 311] on label "Alternativen Zeitraum hinzufügen" at bounding box center [393, 317] width 176 height 12
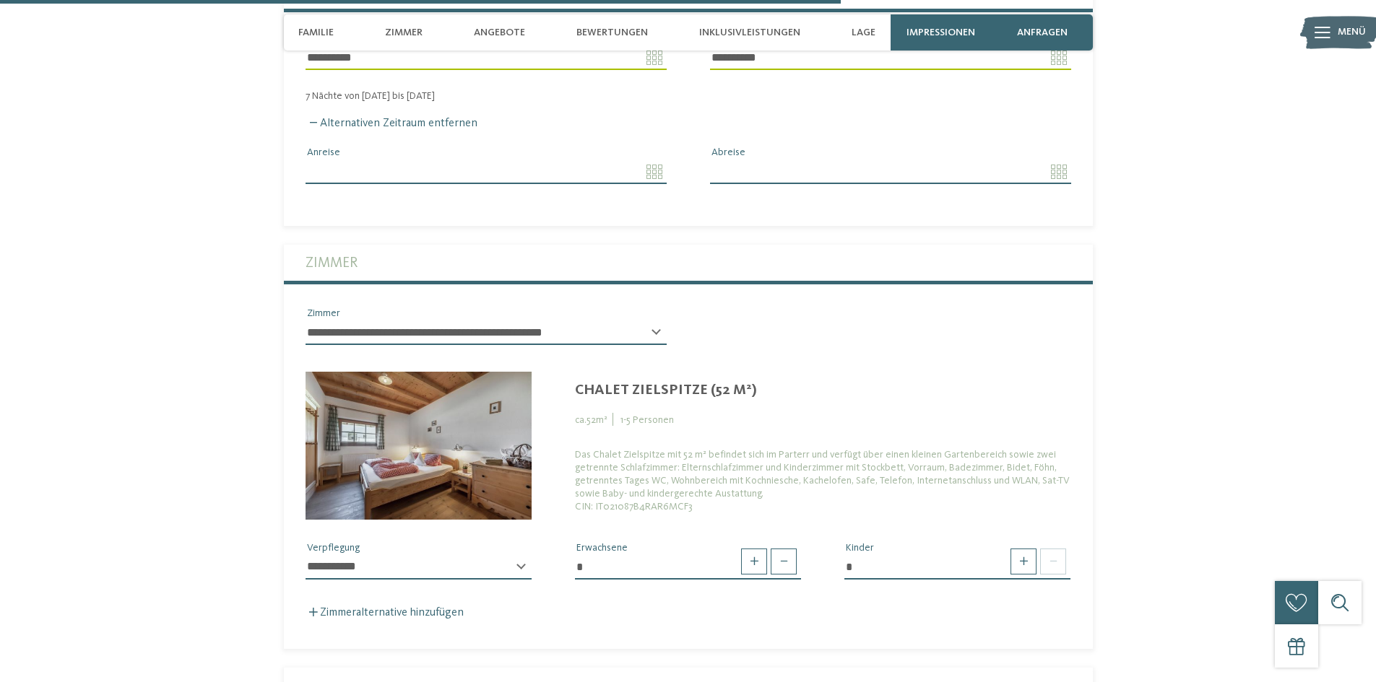
scroll to position [3573, 0]
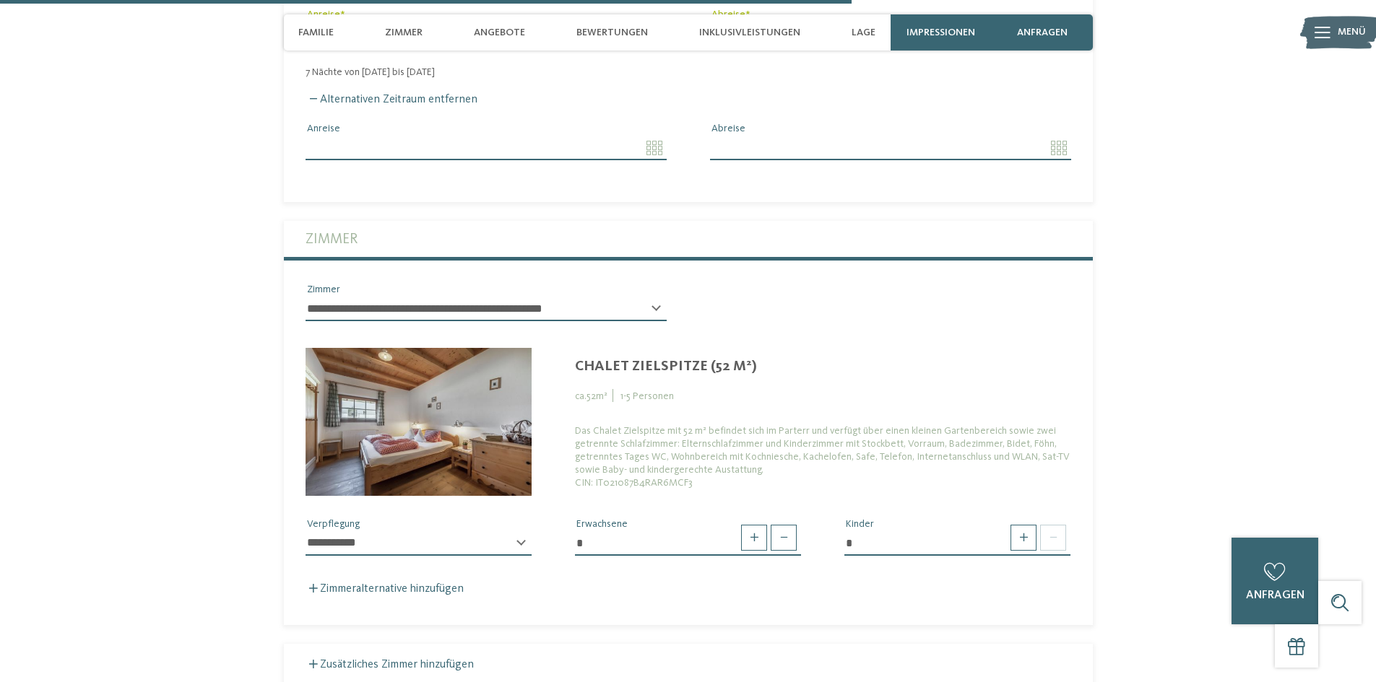
click at [776, 525] on span at bounding box center [784, 538] width 26 height 26
click at [778, 525] on span at bounding box center [784, 538] width 26 height 26
type input "*"
click at [1019, 525] on span at bounding box center [1023, 538] width 26 height 26
type input "*"
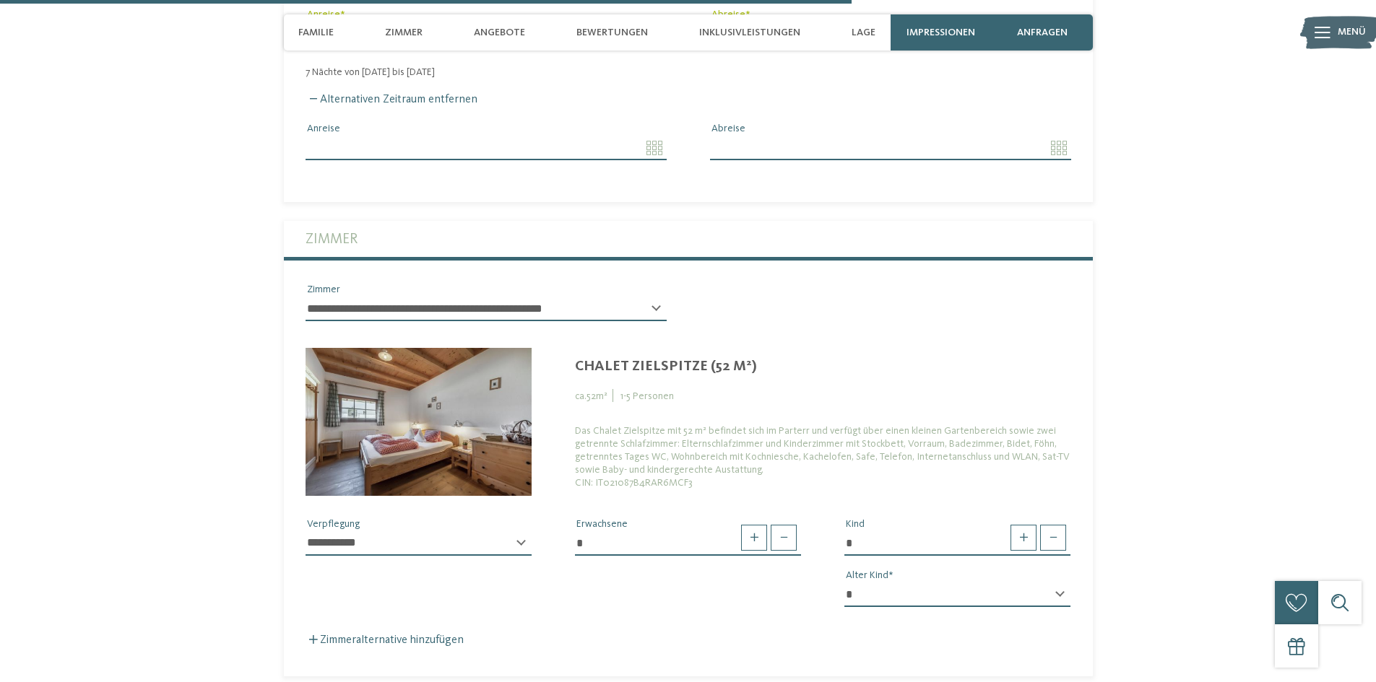
click at [1052, 583] on select "* * * * * * * * * * * ** ** ** ** ** ** ** **" at bounding box center [957, 595] width 226 height 25
select select "*"
click at [844, 583] on select "* * * * * * * * * * * ** ** ** ** ** ** ** **" at bounding box center [957, 595] width 226 height 25
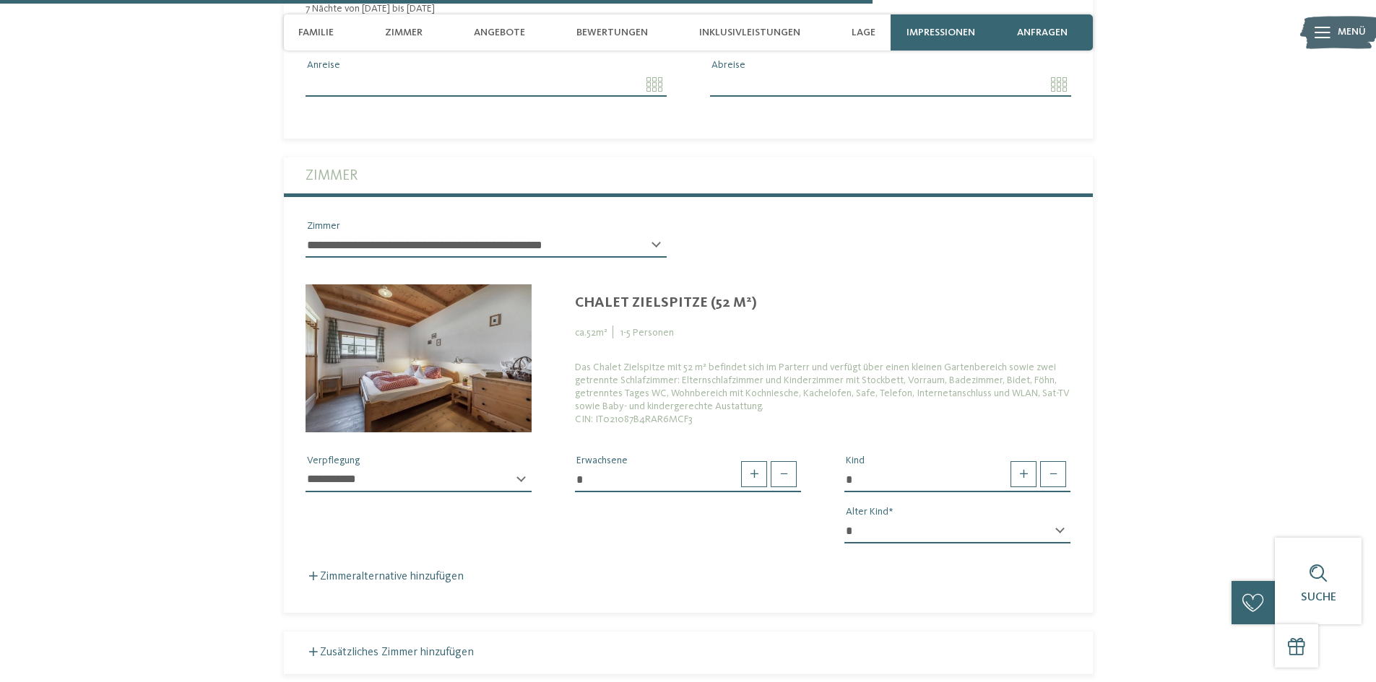
scroll to position [3718, 0]
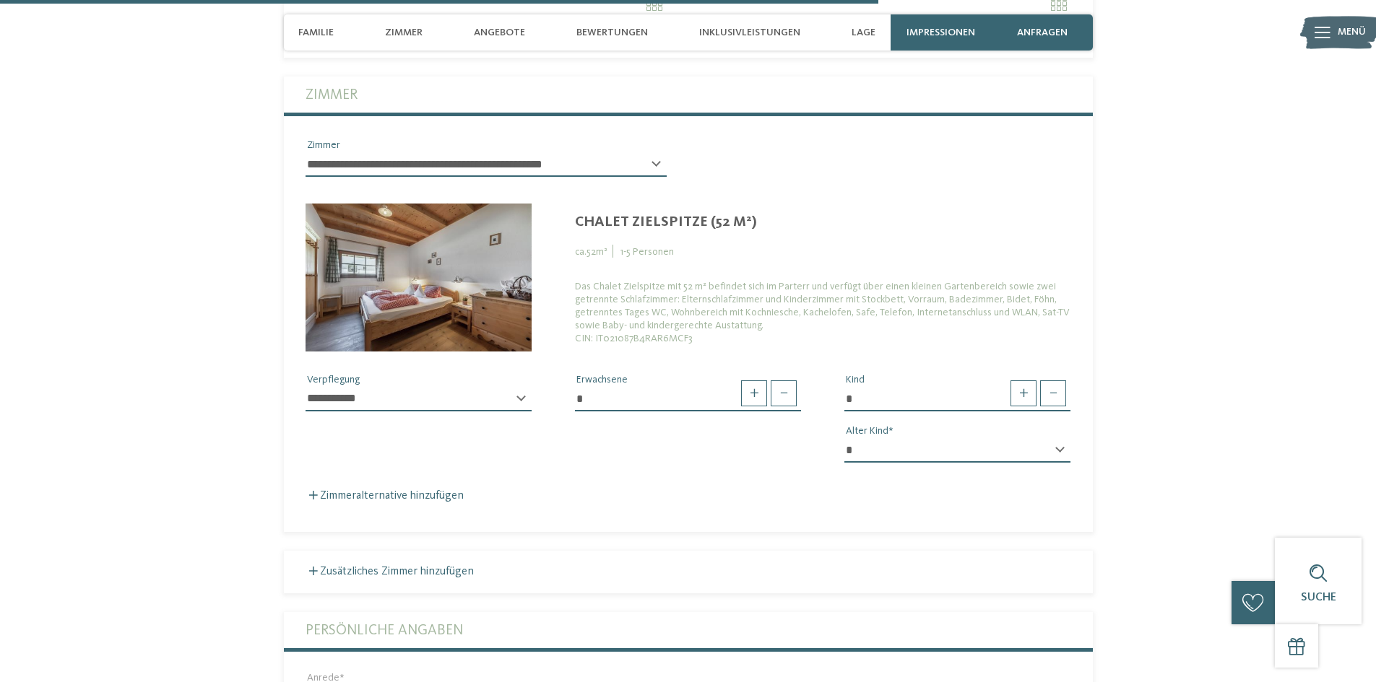
click at [363, 490] on label "Zimmeralternative hinzufügen" at bounding box center [384, 496] width 158 height 12
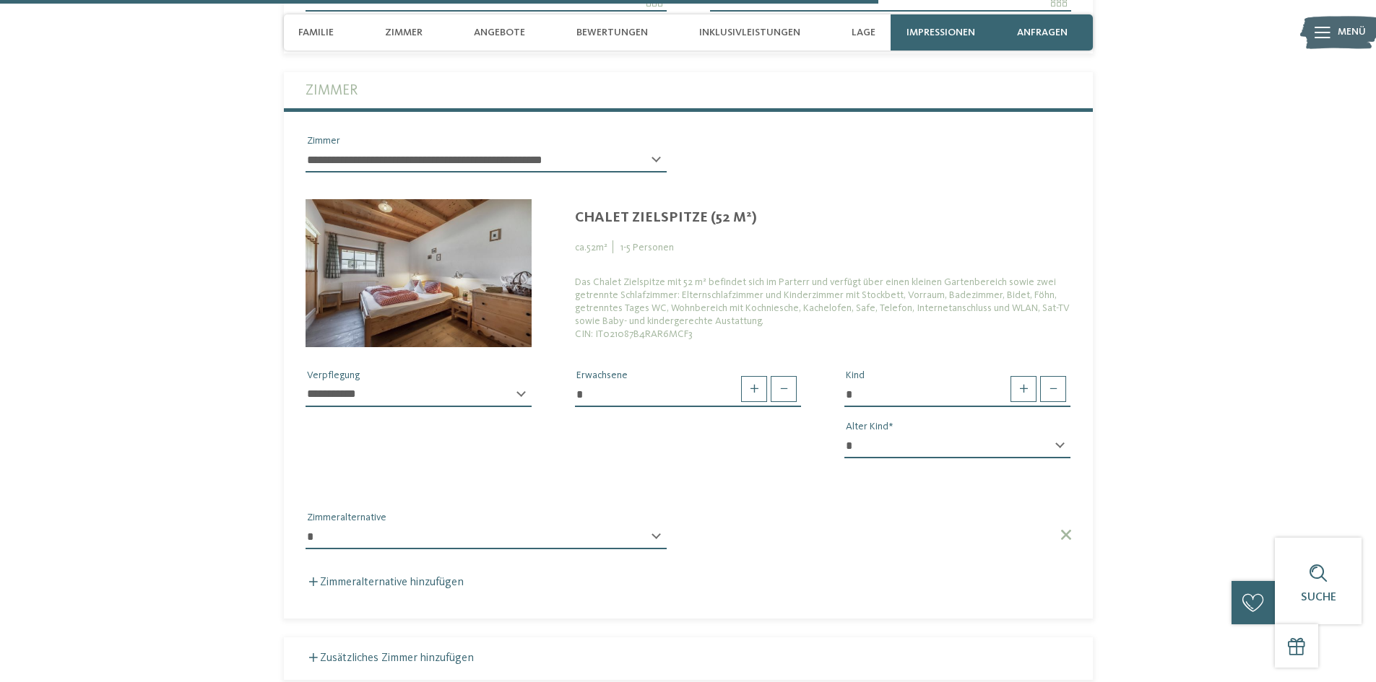
scroll to position [3790, 0]
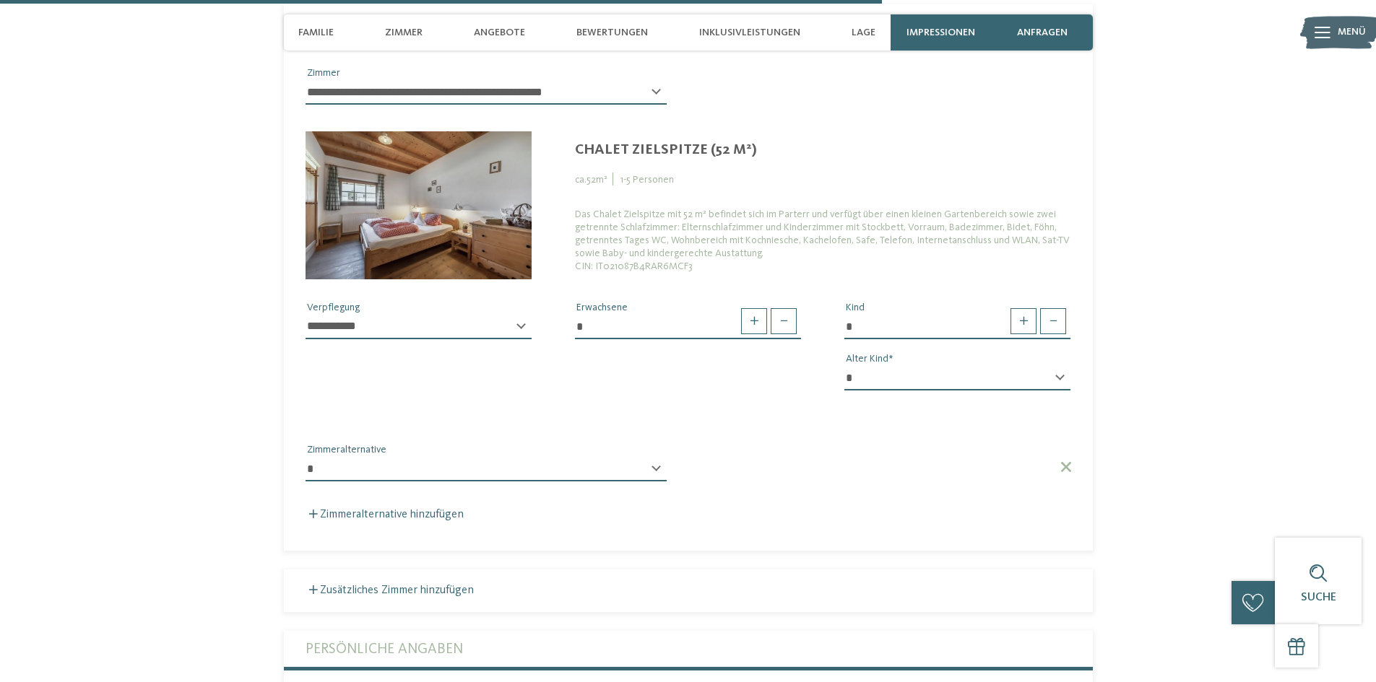
click at [650, 457] on select "**********" at bounding box center [485, 469] width 361 height 25
select select "*****"
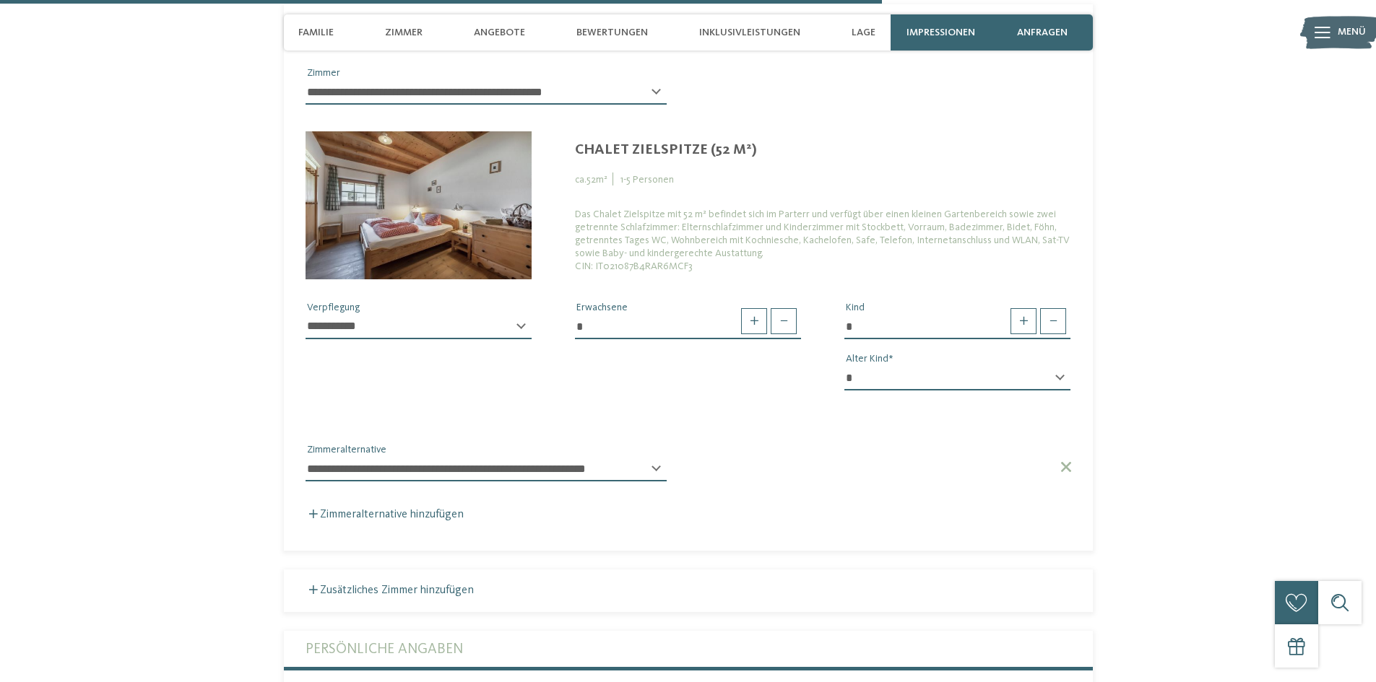
click at [305, 457] on select "**********" at bounding box center [485, 469] width 361 height 25
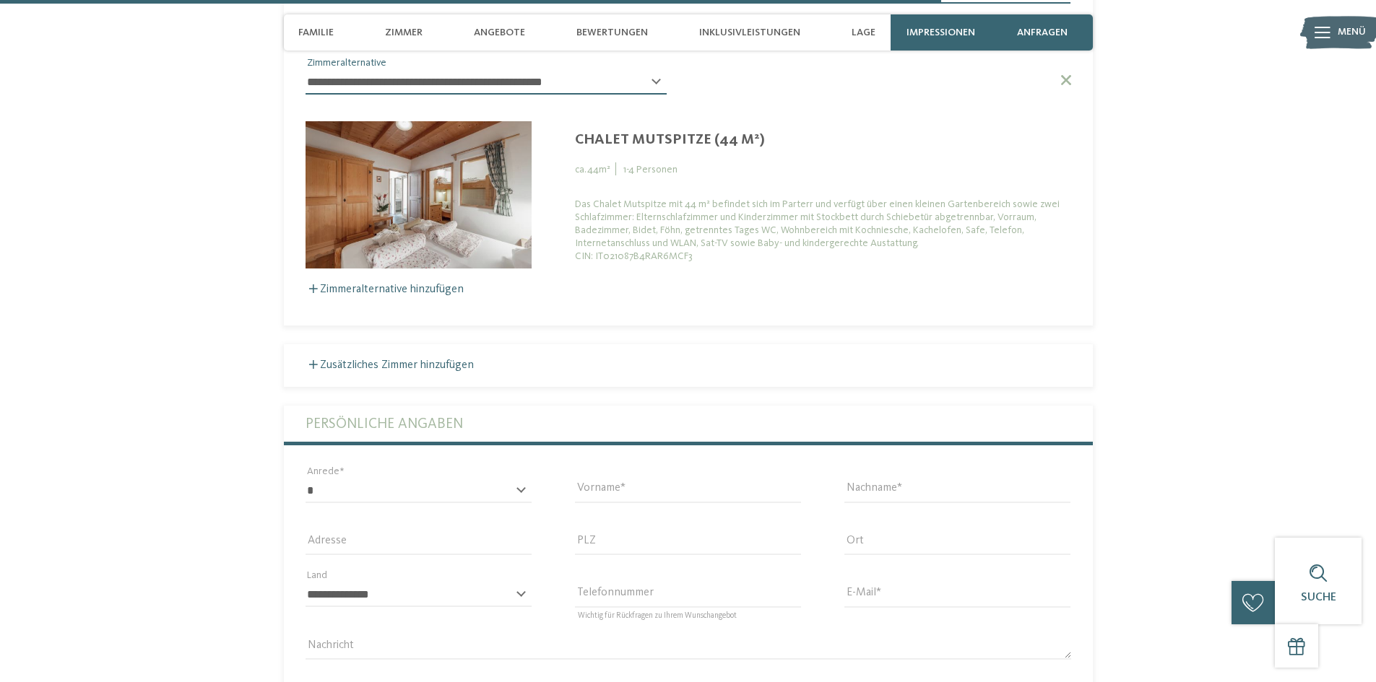
scroll to position [4223, 0]
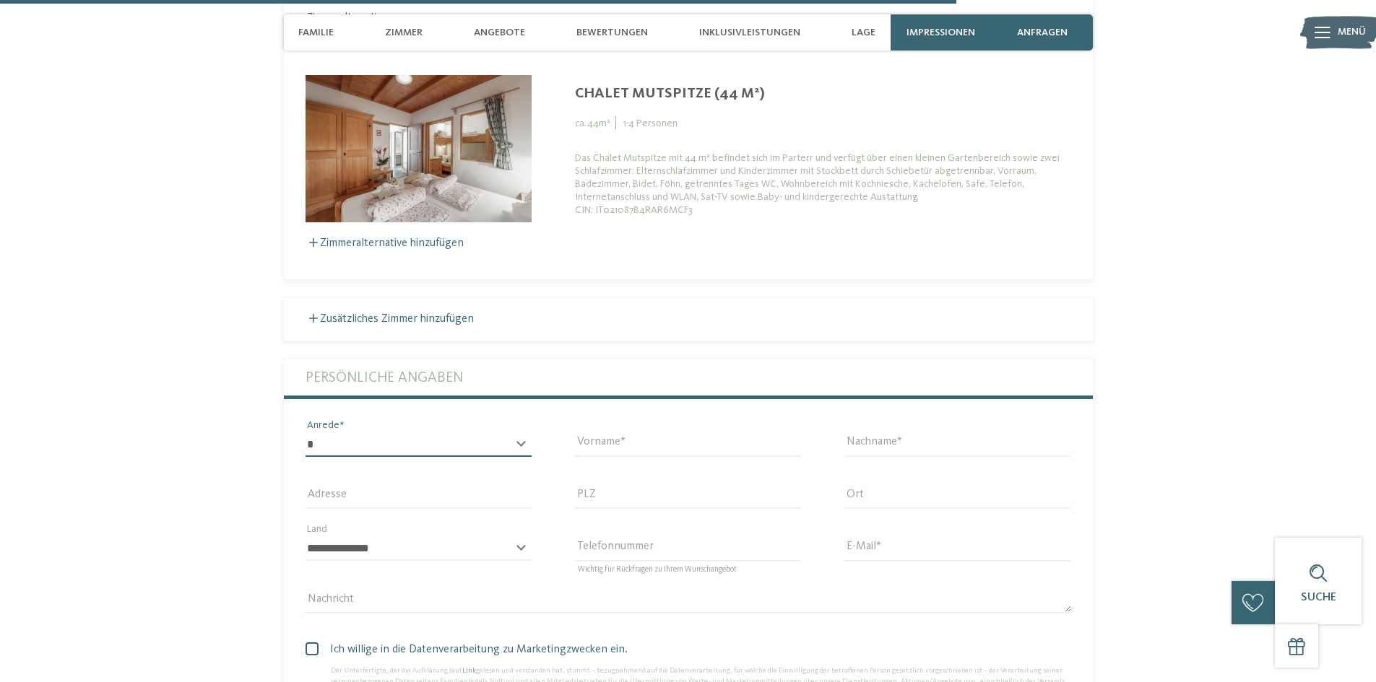
click at [513, 433] on select "* **** **** ******* ******" at bounding box center [418, 445] width 226 height 25
select select "*"
click at [305, 433] on select "* **** **** ******* ******" at bounding box center [418, 445] width 226 height 25
click at [662, 433] on input "Vorname" at bounding box center [688, 445] width 226 height 25
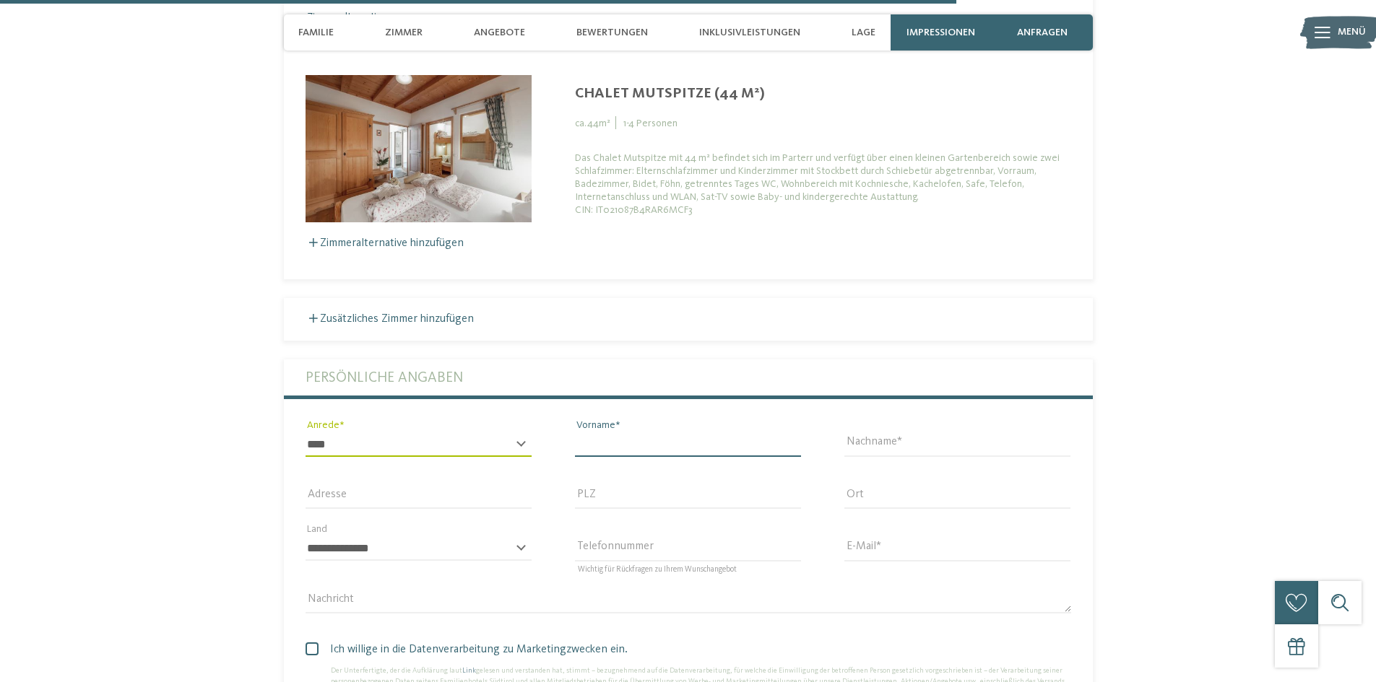
click at [663, 433] on input "Vorname" at bounding box center [688, 445] width 226 height 25
type input "*********"
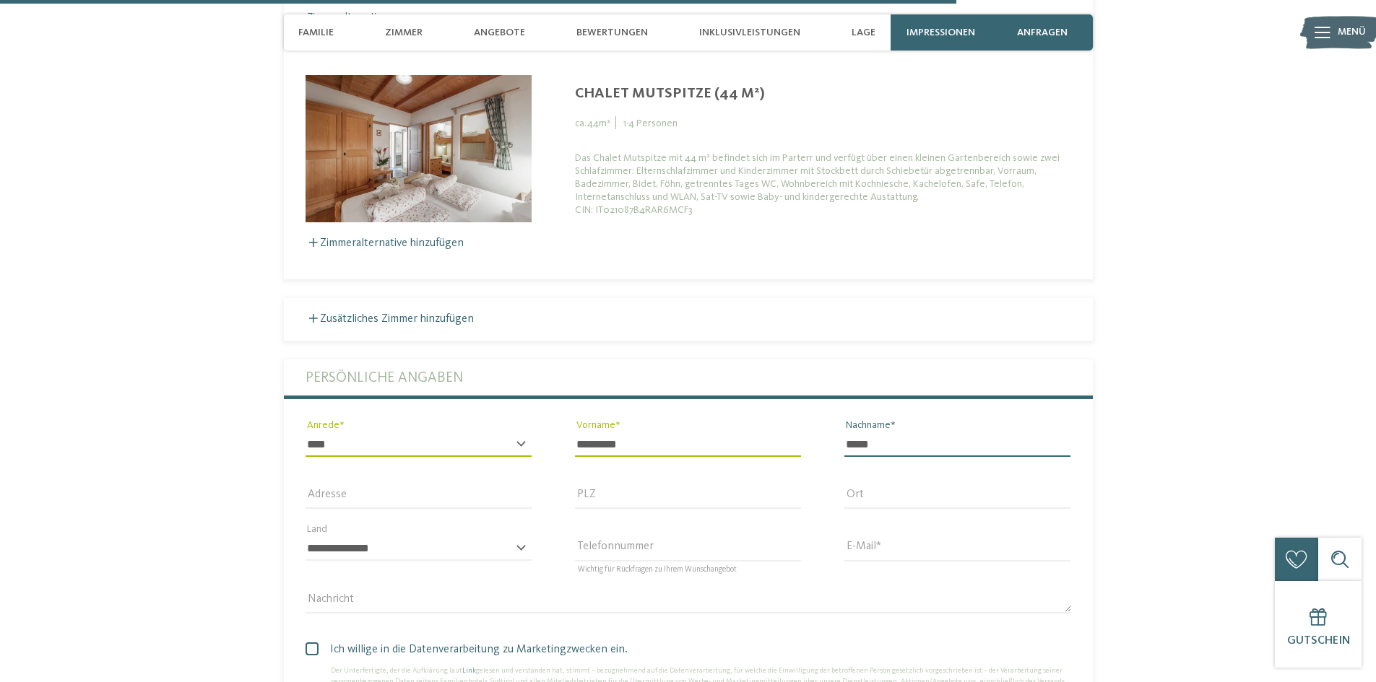
type input "*****"
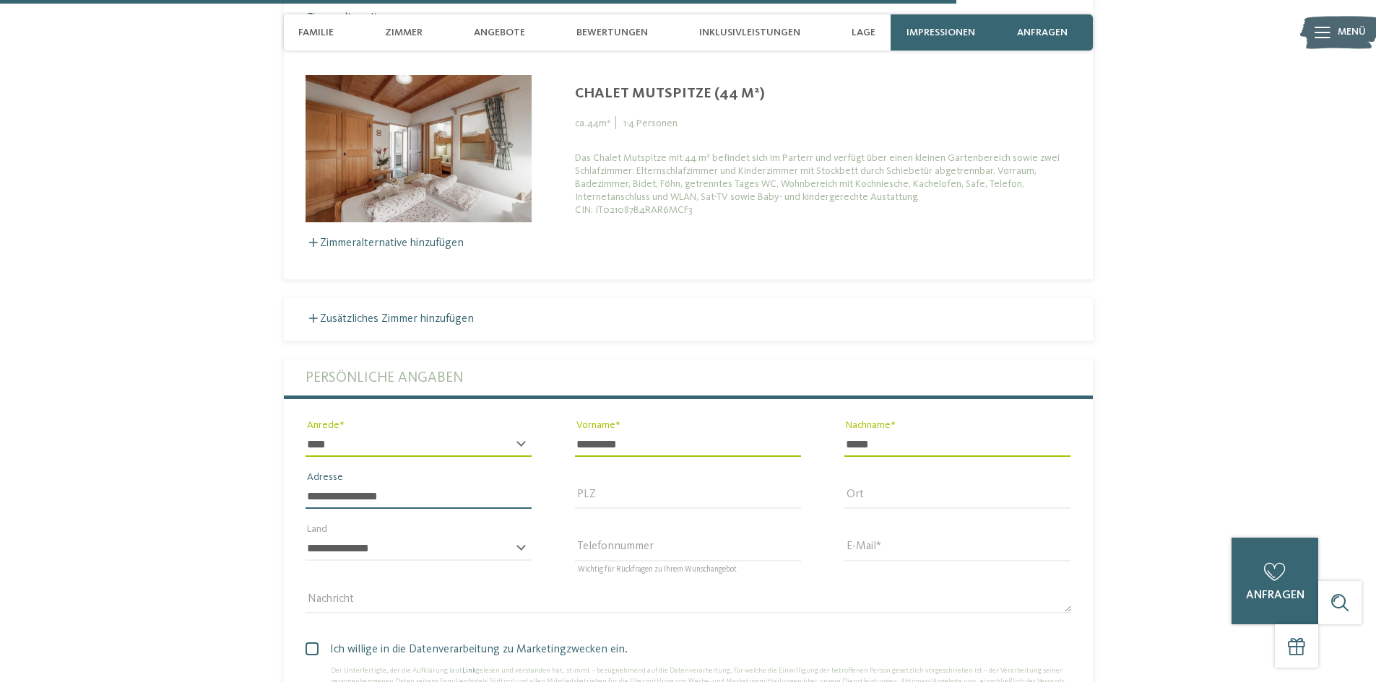
type input "**********"
click at [659, 485] on input "PLZ" at bounding box center [688, 497] width 226 height 25
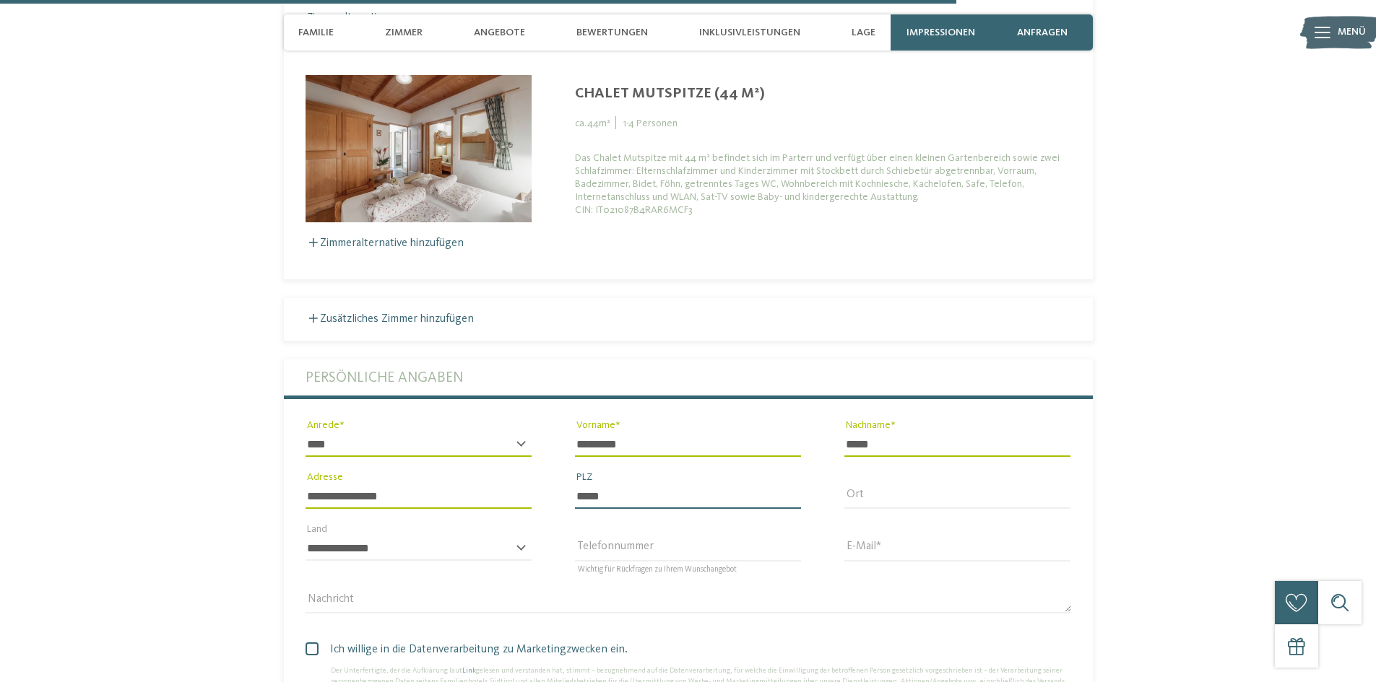
type input "*****"
click at [951, 485] on input "Ort" at bounding box center [957, 497] width 226 height 25
type input "*******"
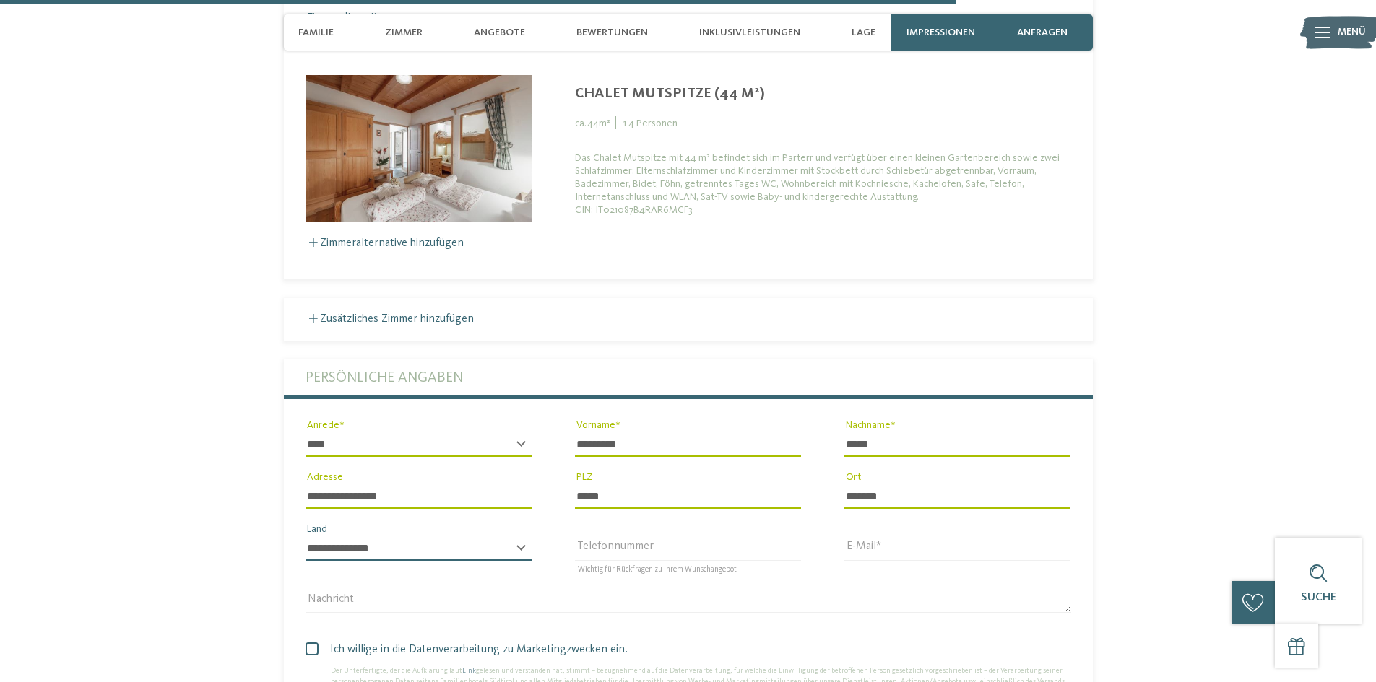
click at [510, 537] on select "**********" at bounding box center [418, 549] width 226 height 25
select select "**"
click at [305, 537] on select "**********" at bounding box center [418, 549] width 226 height 25
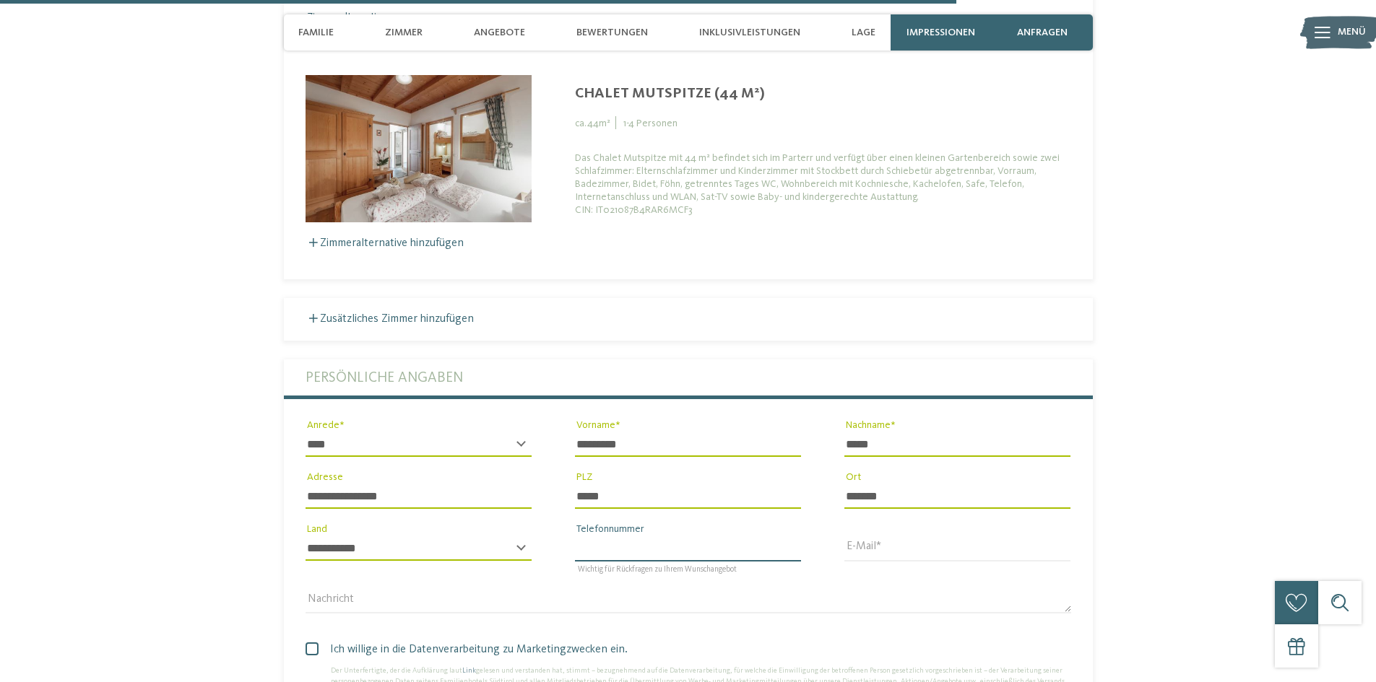
click at [650, 537] on input "Telefonnummer" at bounding box center [688, 549] width 226 height 25
type input "**********"
click at [870, 537] on input "E-Mail" at bounding box center [957, 549] width 226 height 25
type input "**********"
click at [784, 575] on div "Nachricht" at bounding box center [688, 601] width 809 height 52
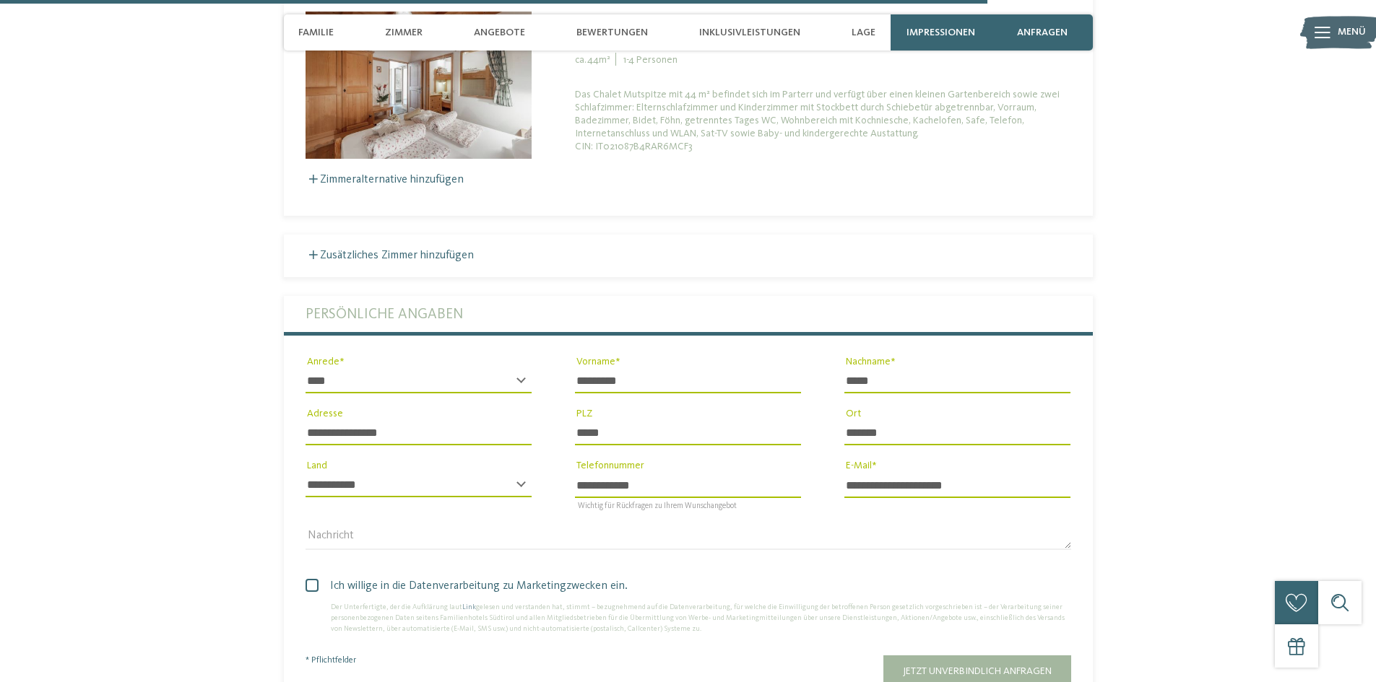
scroll to position [4368, 0]
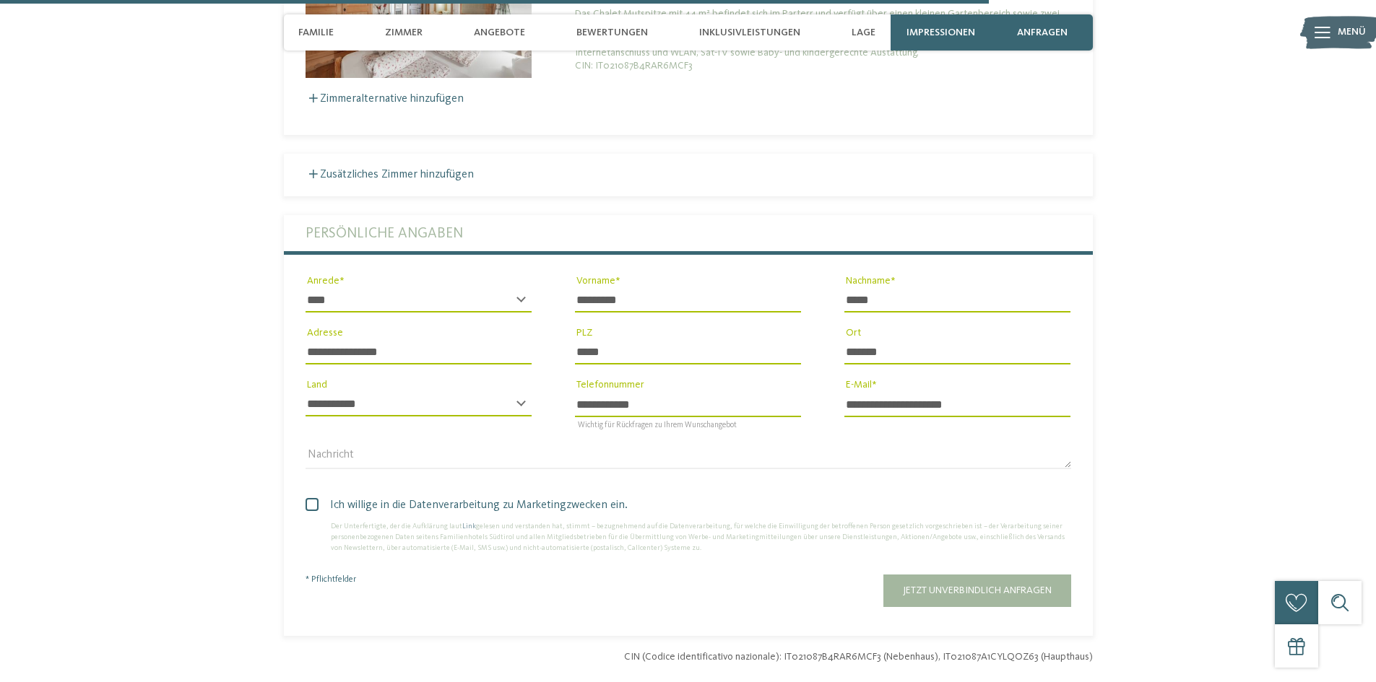
click at [315, 498] on span at bounding box center [311, 504] width 13 height 13
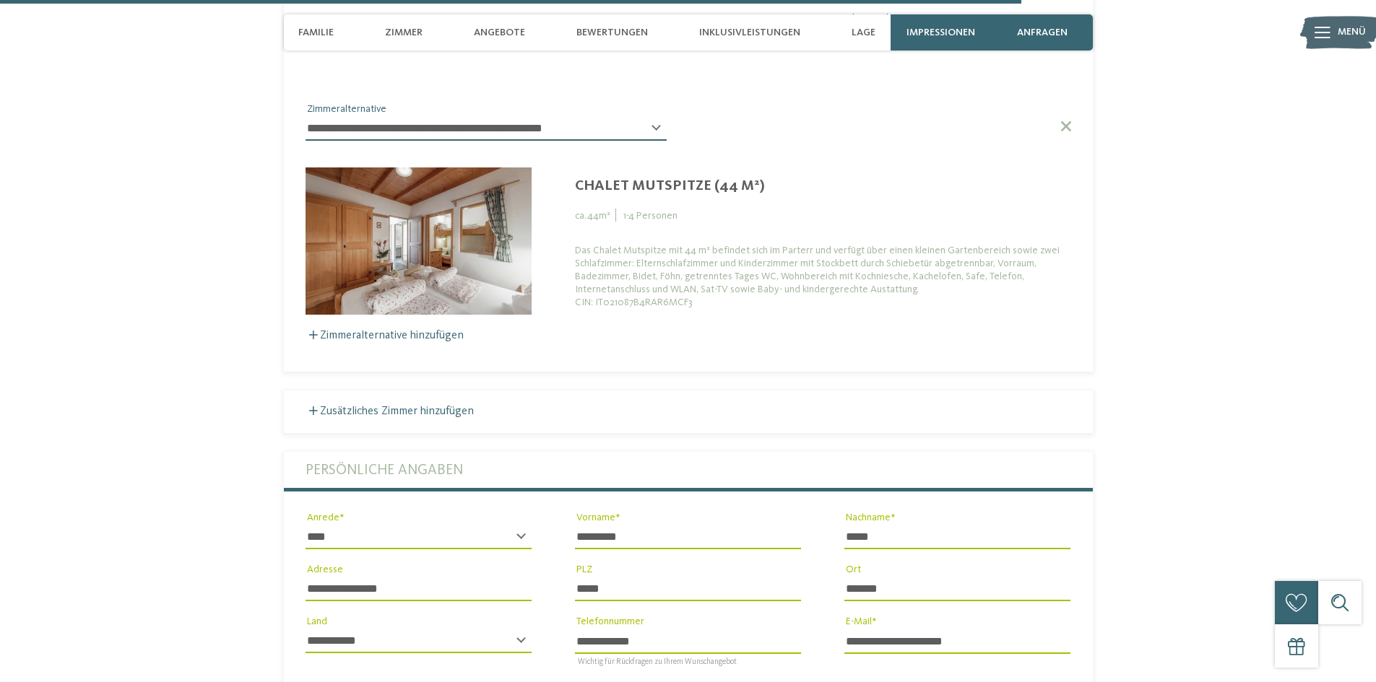
scroll to position [4512, 0]
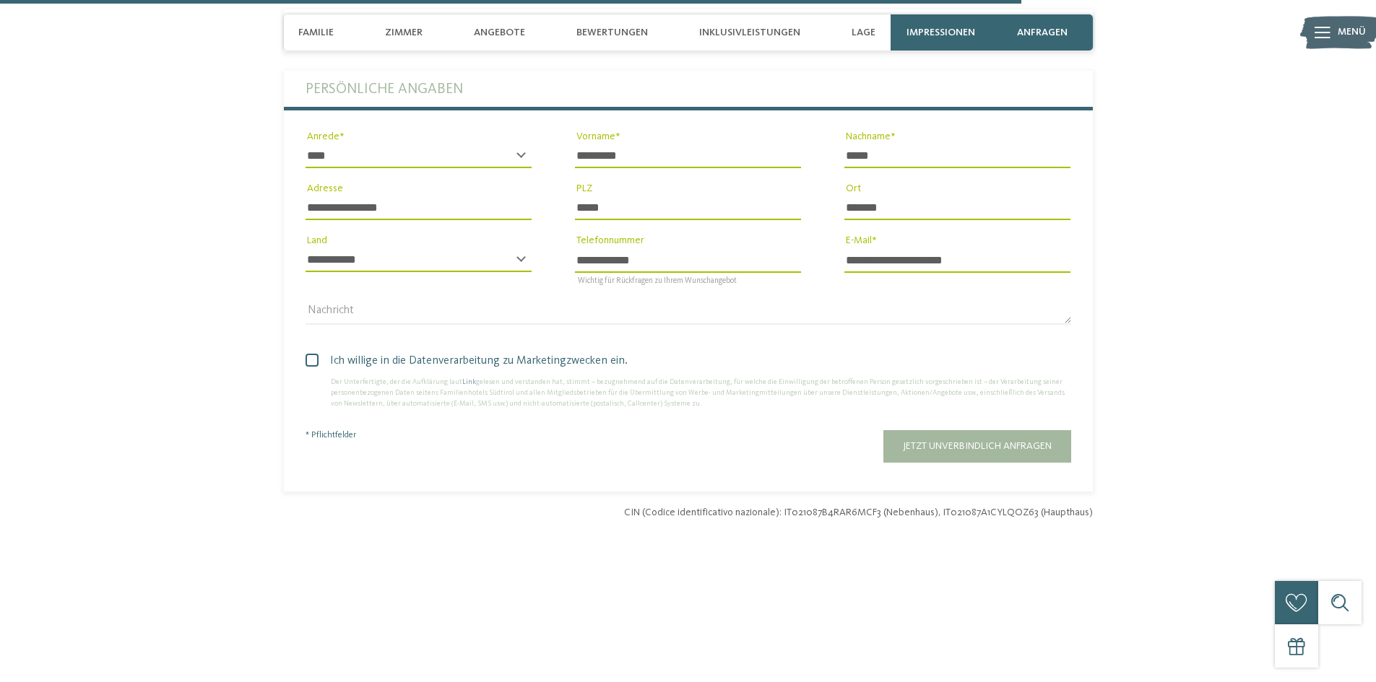
click at [961, 430] on button "Jetzt unverbindlich anfragen" at bounding box center [977, 446] width 188 height 32
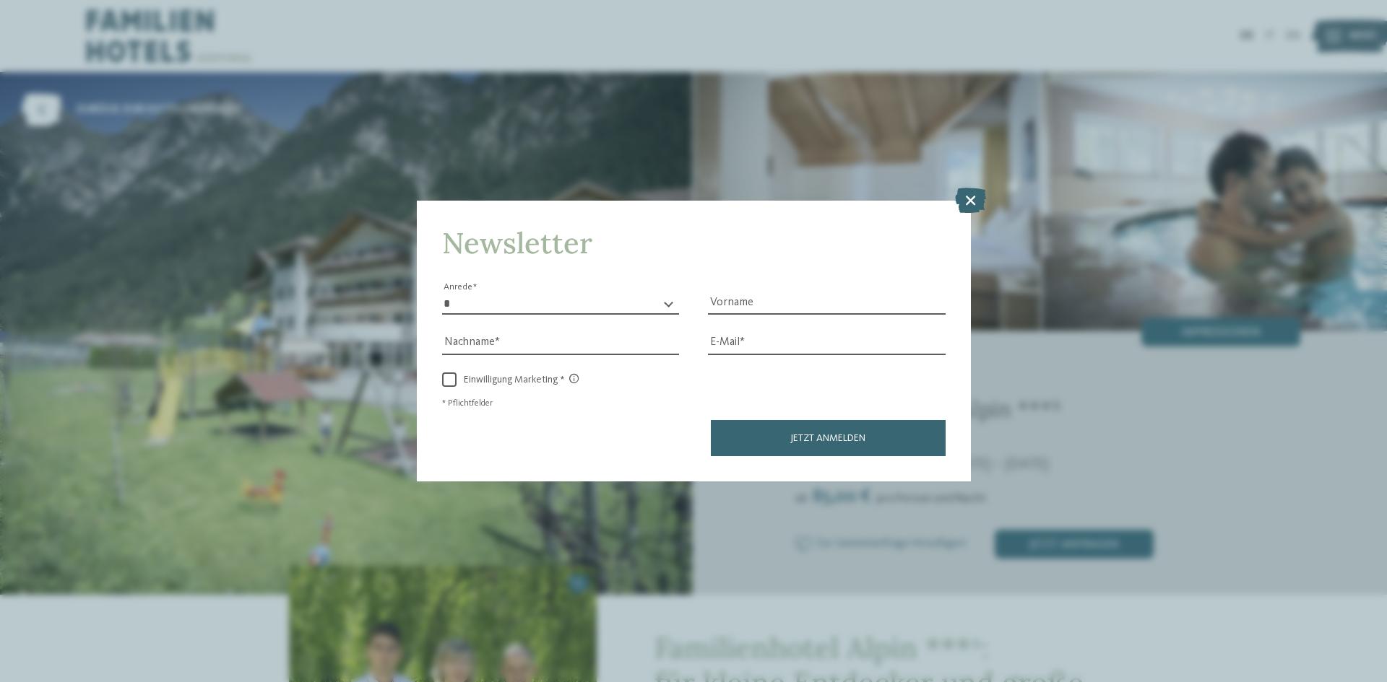
click at [971, 196] on icon at bounding box center [970, 200] width 31 height 25
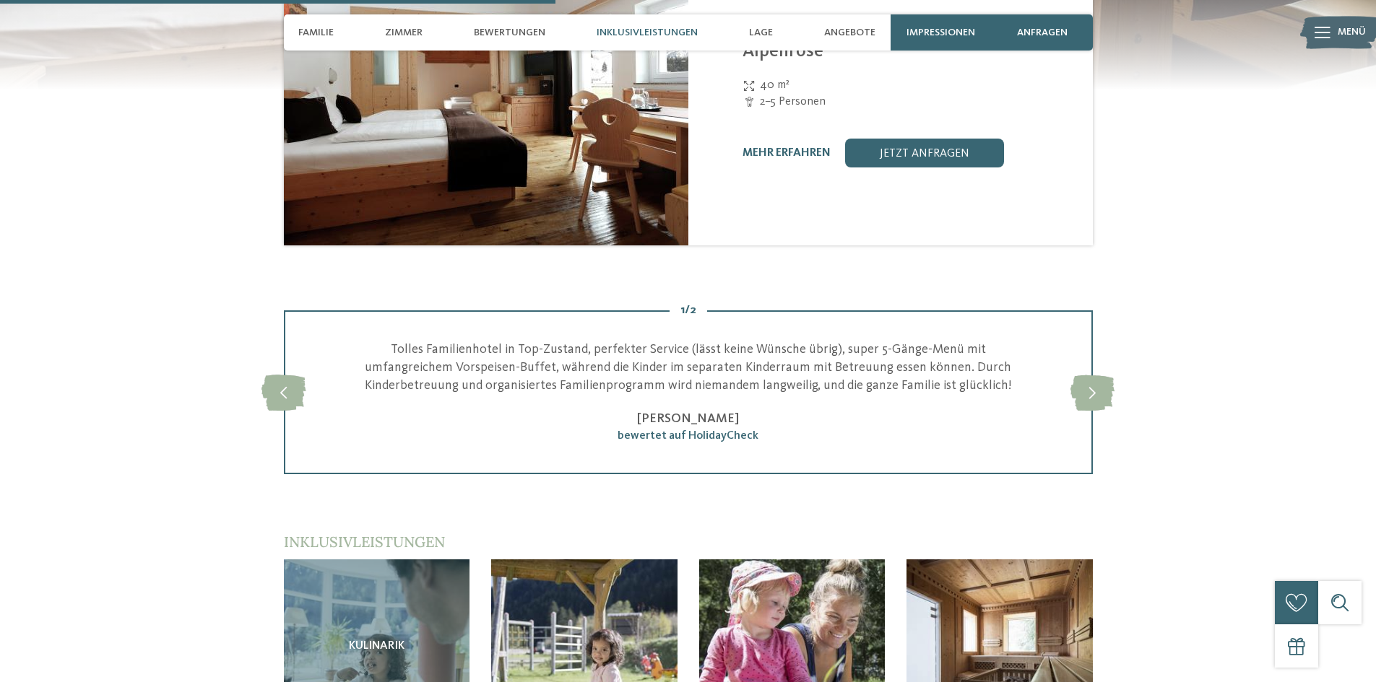
scroll to position [1950, 0]
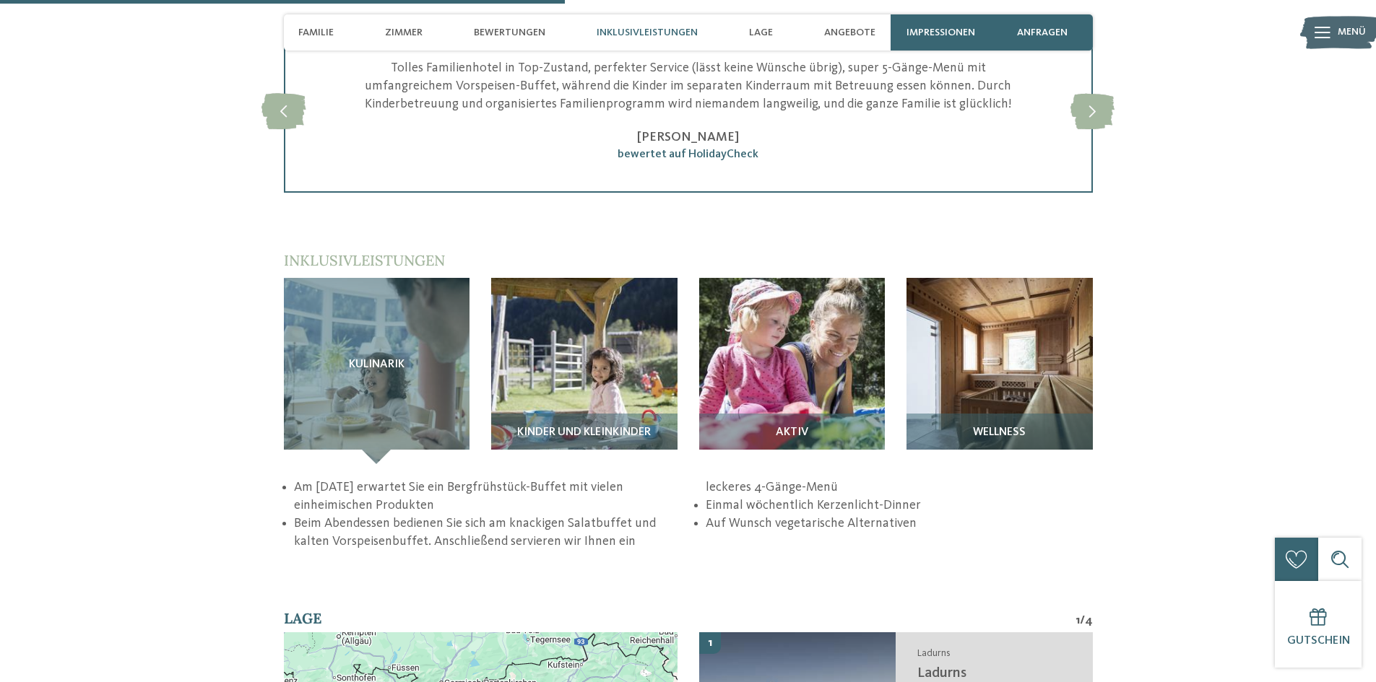
click at [572, 376] on img at bounding box center [584, 371] width 186 height 186
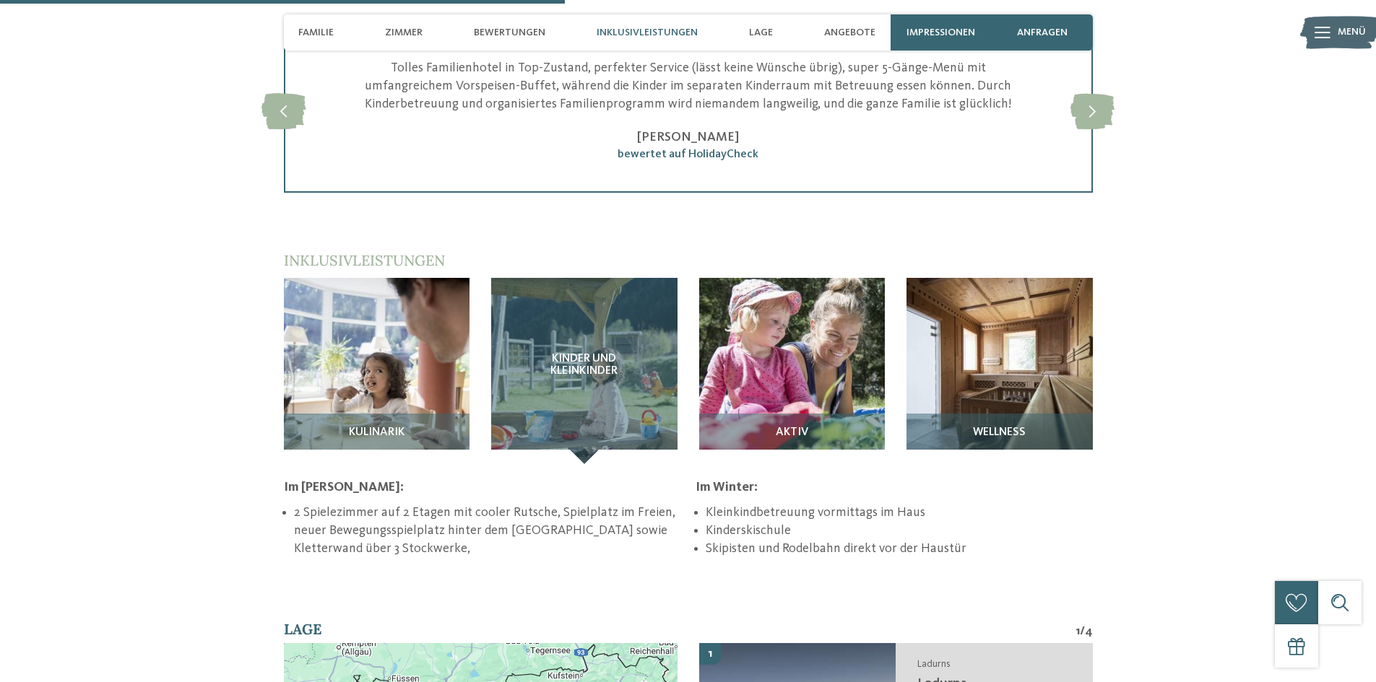
click at [807, 355] on img at bounding box center [792, 371] width 186 height 186
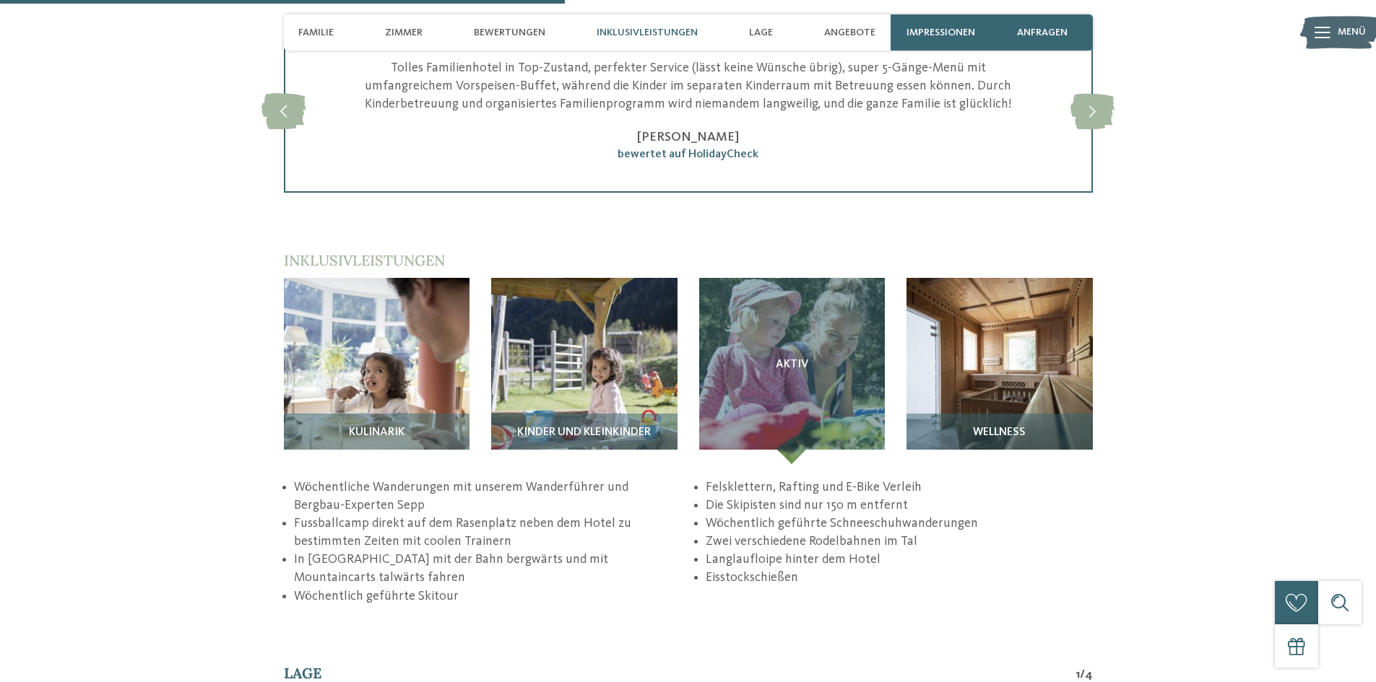
click at [1038, 337] on img at bounding box center [999, 371] width 186 height 186
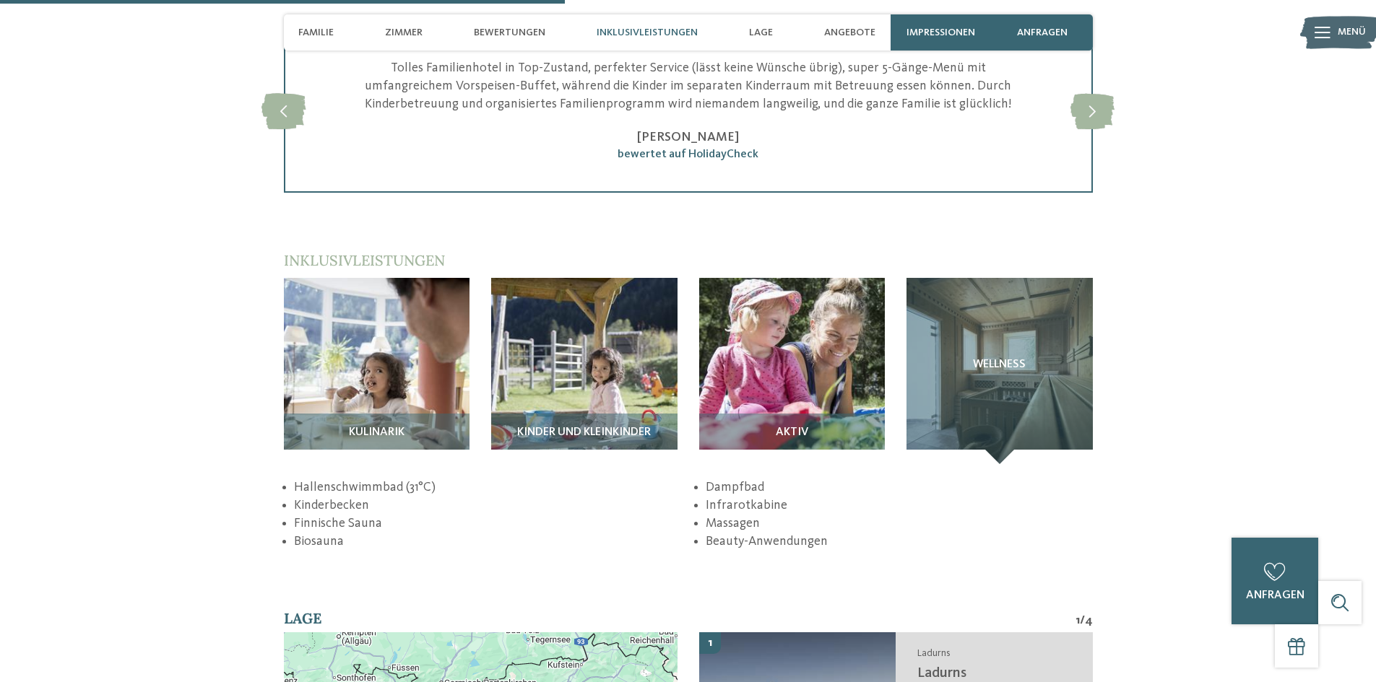
click at [610, 324] on img at bounding box center [584, 371] width 186 height 186
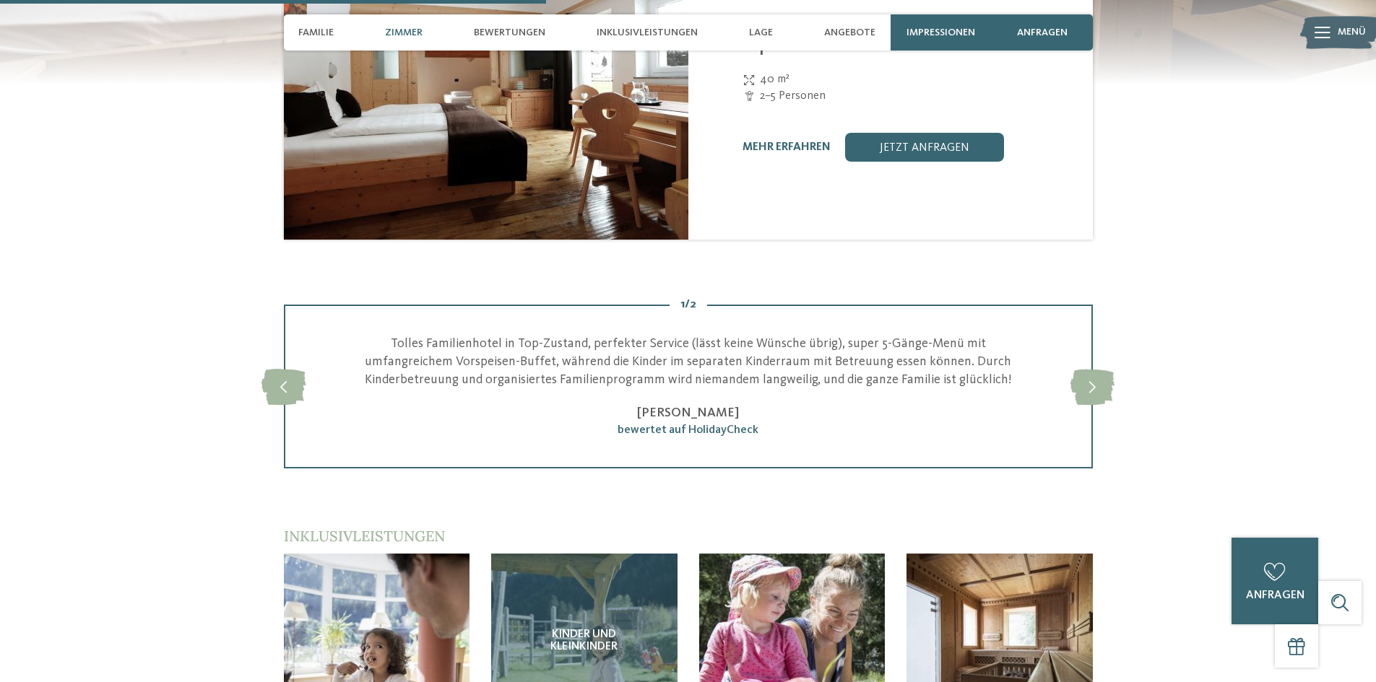
scroll to position [1517, 0]
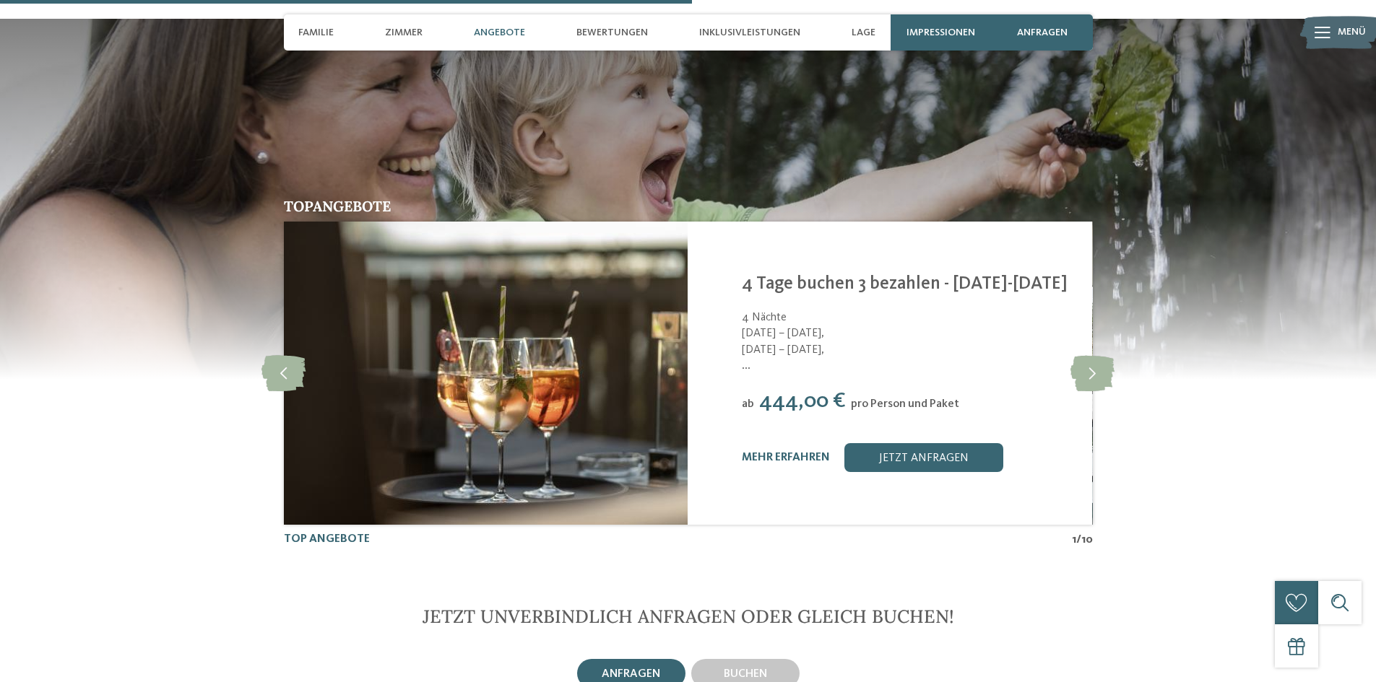
scroll to position [2961, 0]
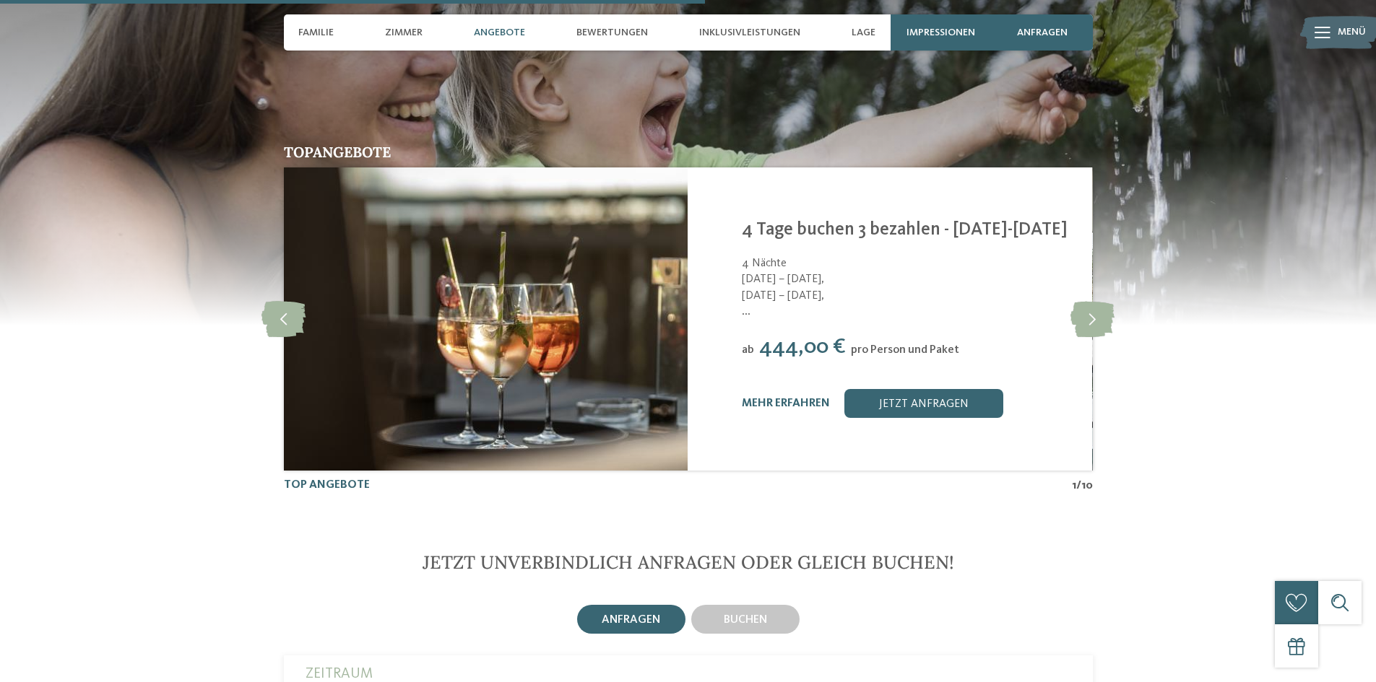
click at [901, 389] on link "jetzt anfragen" at bounding box center [923, 403] width 159 height 29
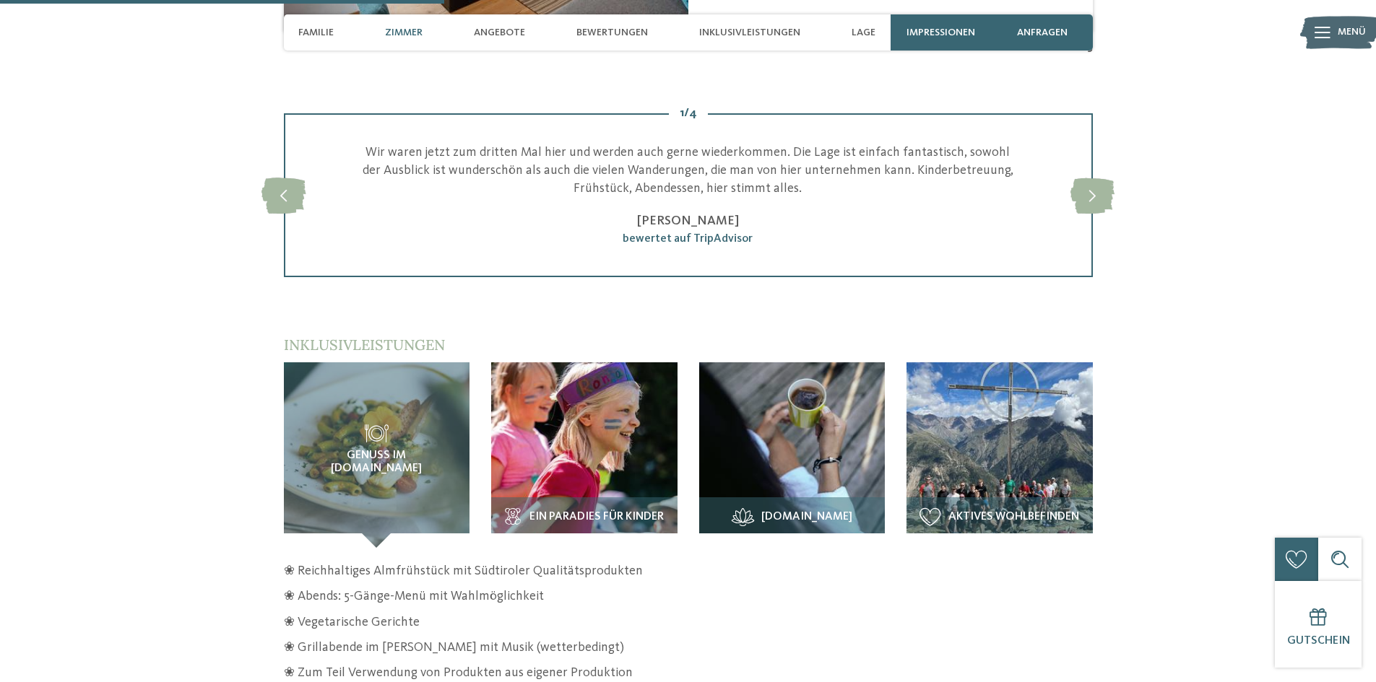
scroll to position [1935, 0]
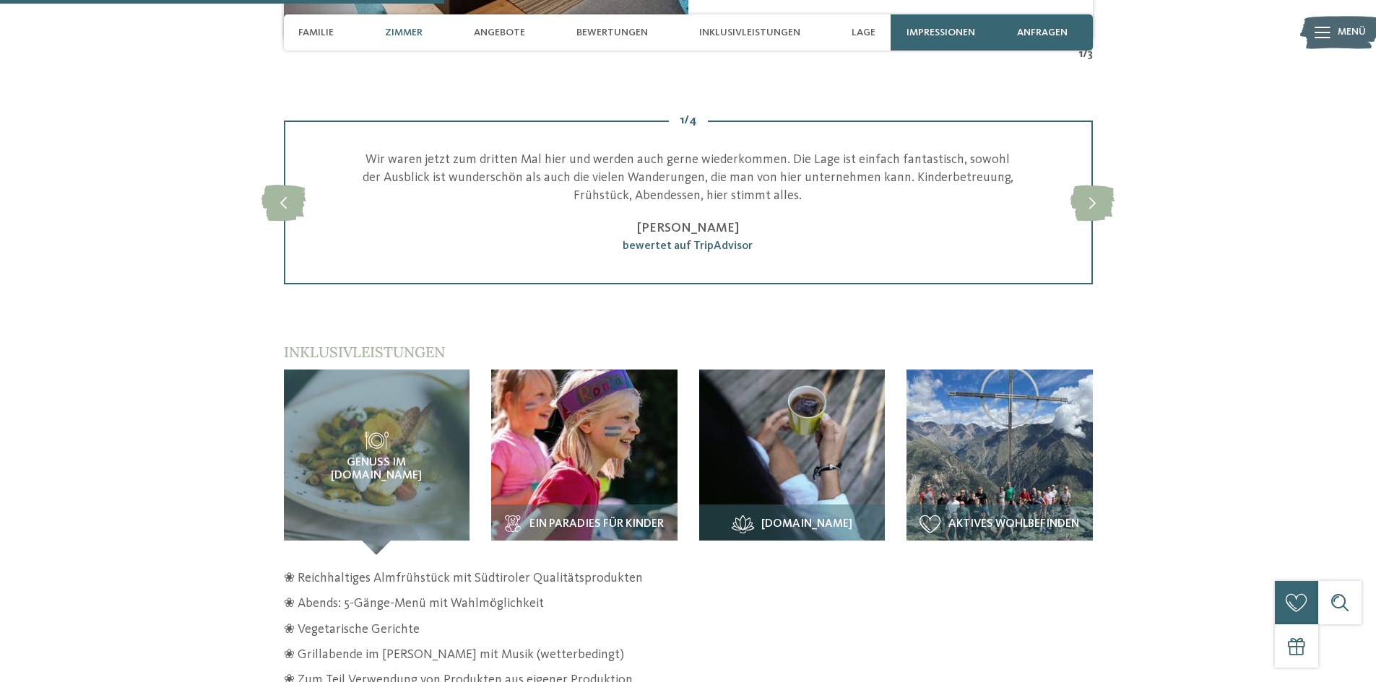
click at [625, 407] on img at bounding box center [584, 463] width 186 height 186
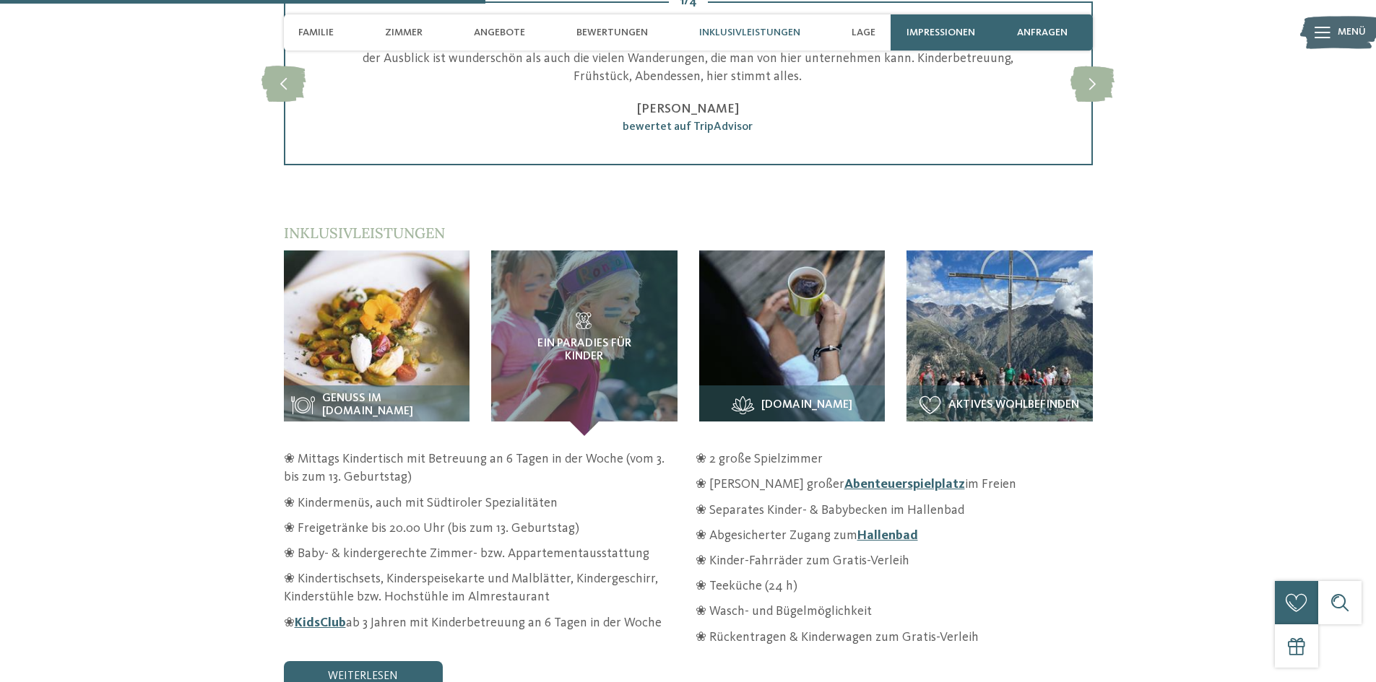
scroll to position [2079, 0]
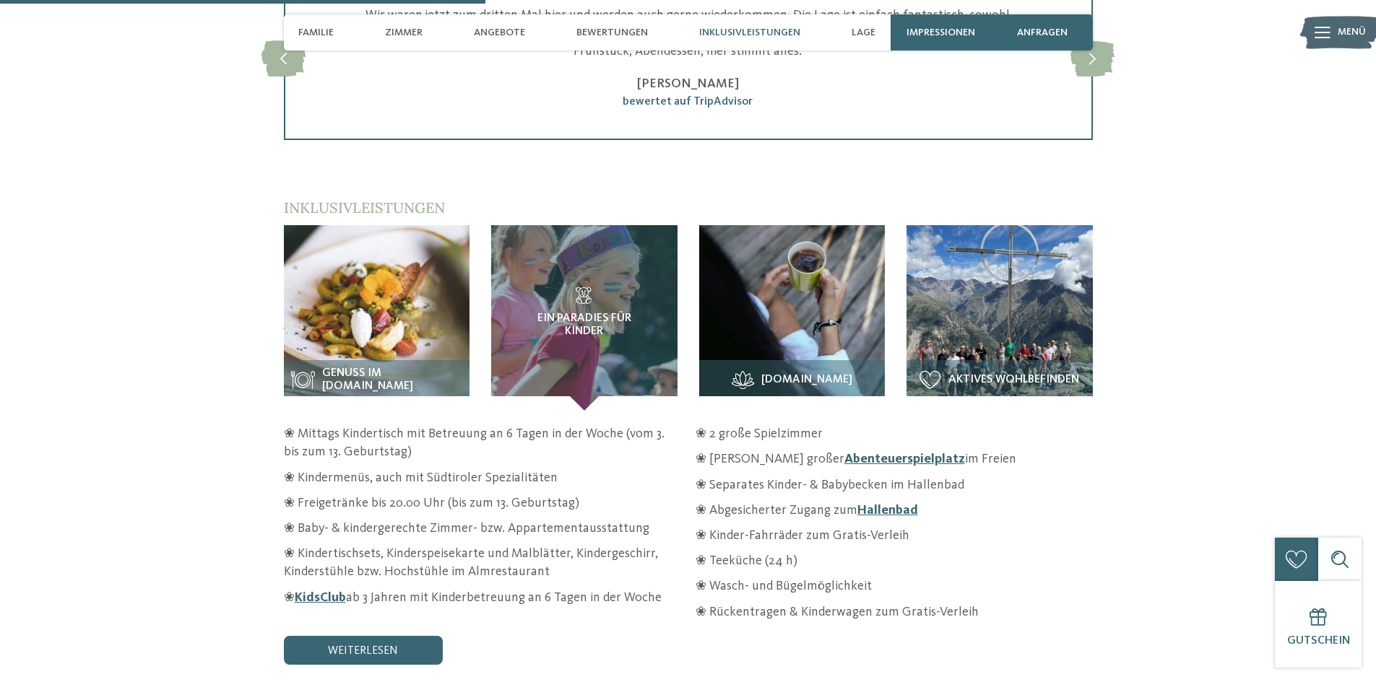
click at [422, 311] on img at bounding box center [377, 318] width 186 height 186
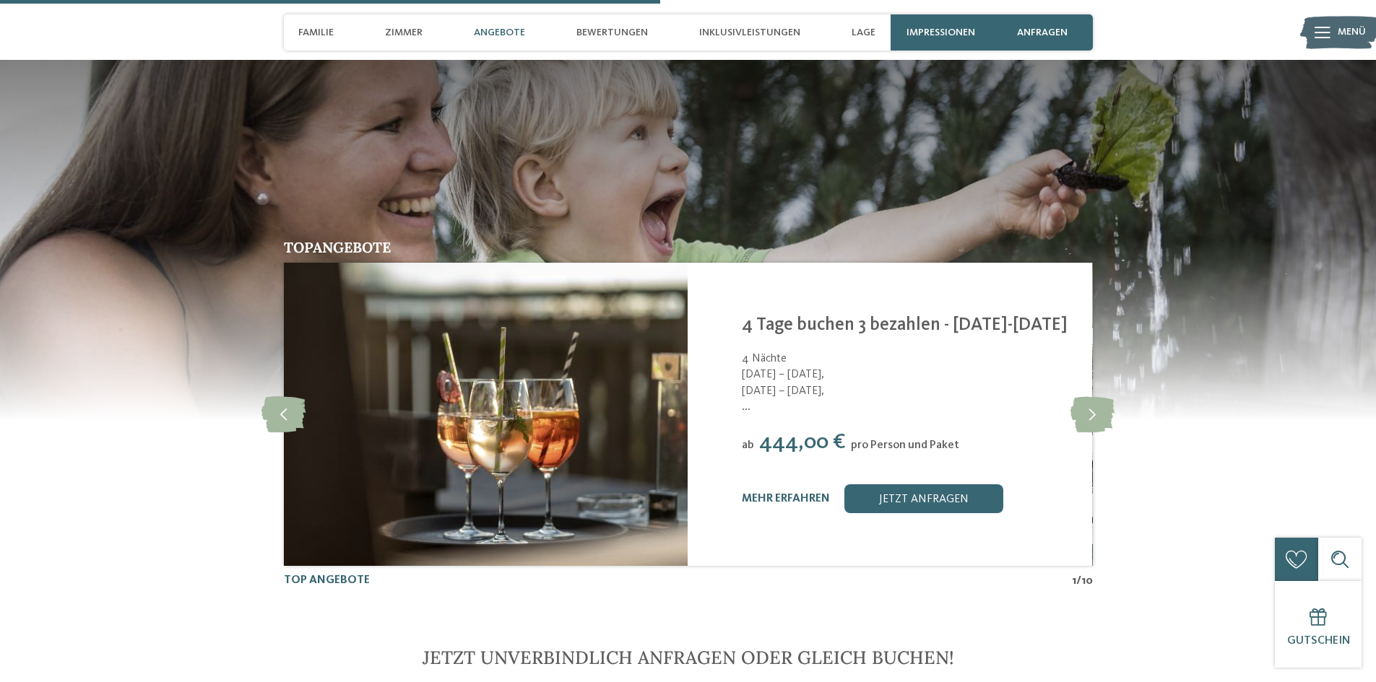
scroll to position [2874, 0]
